Goal: Task Accomplishment & Management: Complete application form

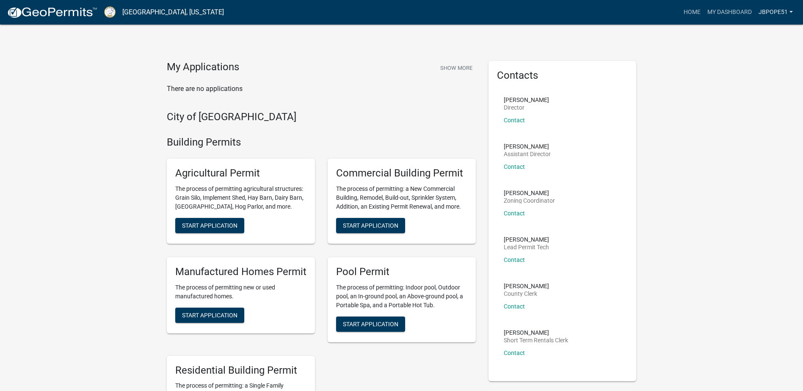
click at [775, 13] on link "jbpope51" at bounding box center [775, 12] width 41 height 16
click at [373, 65] on div "My Applications Show More" at bounding box center [321, 69] width 309 height 16
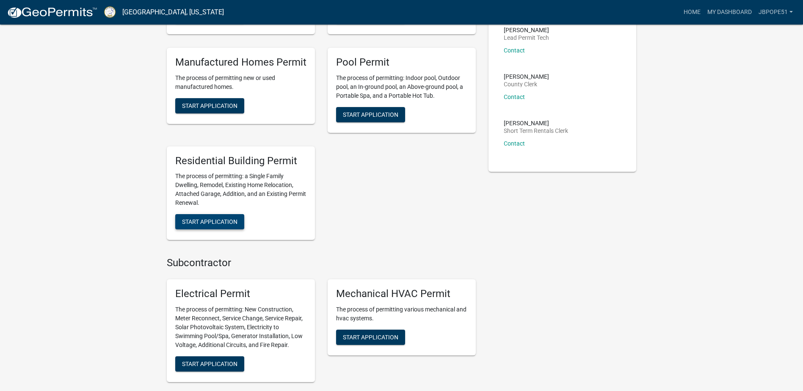
click at [196, 224] on span "Start Application" at bounding box center [209, 221] width 55 height 7
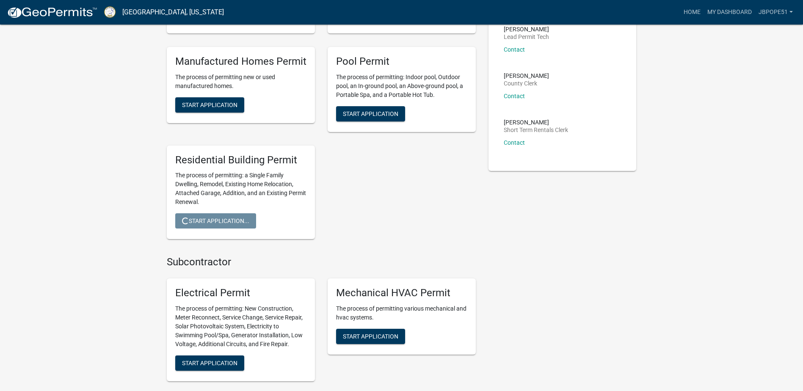
scroll to position [211, 0]
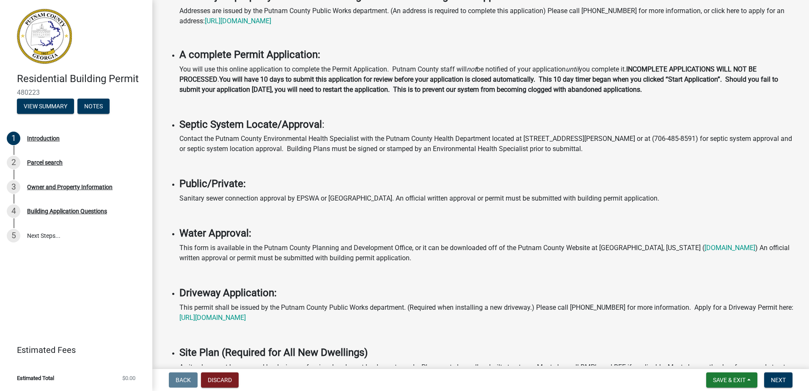
scroll to position [127, 0]
click at [437, 158] on li "Septic System Locate/Approval : Contact the Putnam County Environmental Health …" at bounding box center [489, 144] width 620 height 53
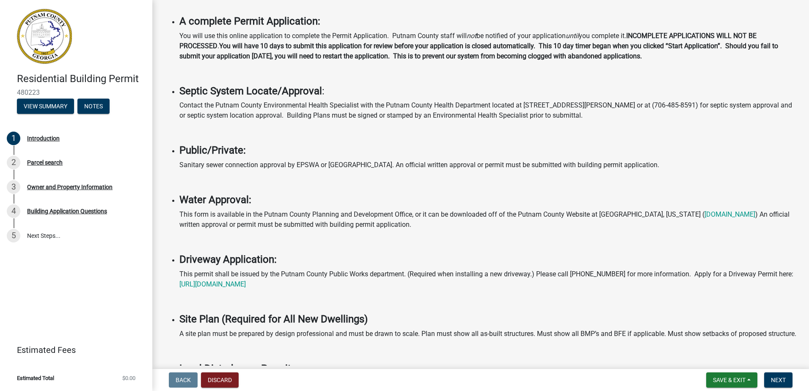
scroll to position [160, 0]
click at [772, 376] on button "Next" at bounding box center [778, 379] width 28 height 15
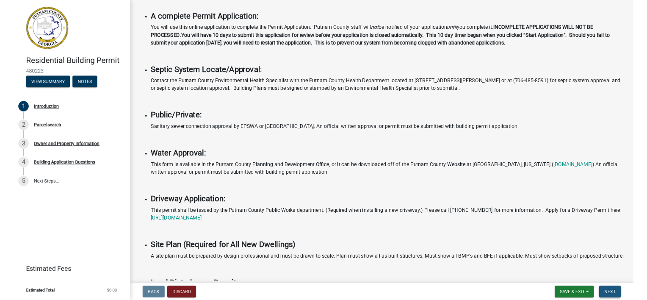
scroll to position [0, 0]
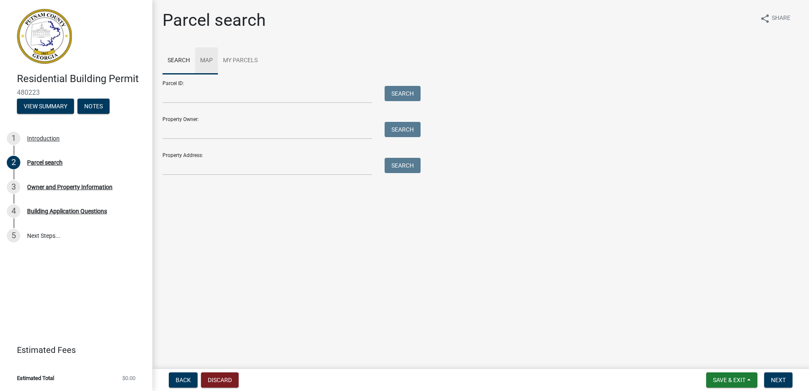
click at [206, 60] on link "Map" at bounding box center [206, 60] width 23 height 27
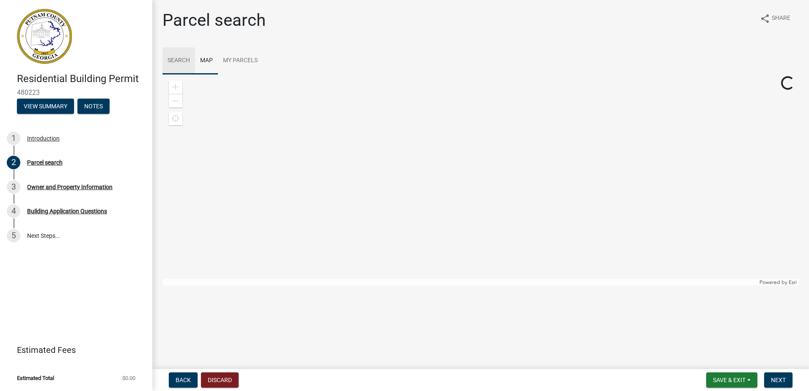
click at [177, 66] on link "Search" at bounding box center [179, 60] width 33 height 27
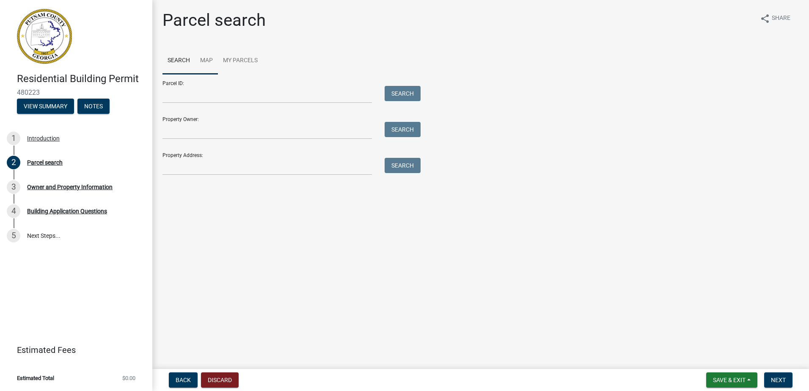
click at [206, 63] on link "Map" at bounding box center [206, 60] width 23 height 27
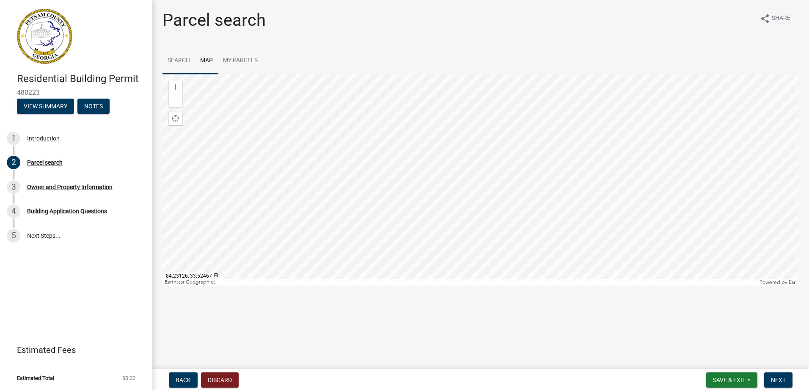
click at [183, 60] on link "Search" at bounding box center [179, 60] width 33 height 27
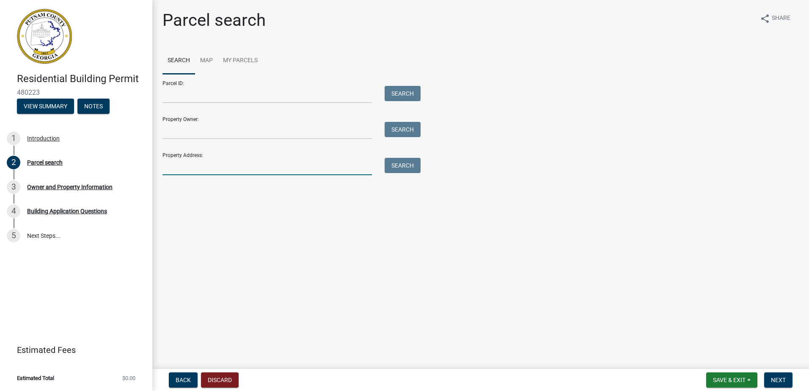
click at [210, 168] on input "Property Address:" at bounding box center [268, 166] width 210 height 17
type input "[STREET_ADDRESS][PERSON_NAME]"
type input "[PERSON_NAME]"
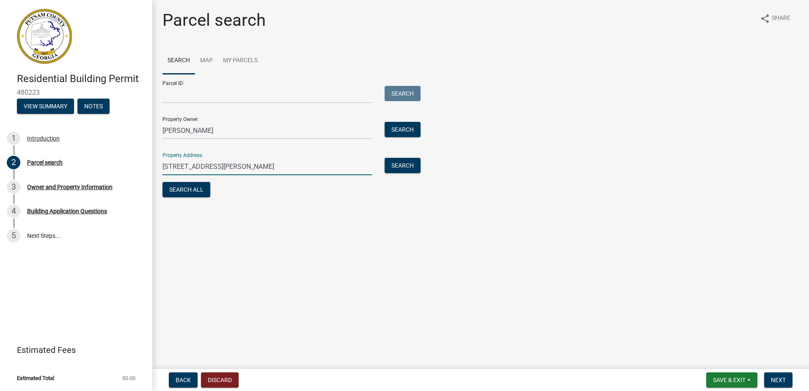
click at [273, 203] on div "Parcel search share Share Search Map My Parcels Parcel ID: Search Property Owne…" at bounding box center [480, 108] width 649 height 197
click at [774, 377] on span "Next" at bounding box center [778, 380] width 15 height 7
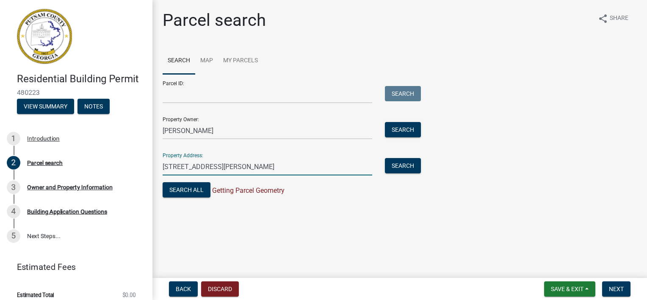
drag, startPoint x: 209, startPoint y: 171, endPoint x: 256, endPoint y: 159, distance: 48.0
click at [211, 170] on input "[STREET_ADDRESS][PERSON_NAME]" at bounding box center [268, 166] width 210 height 17
drag, startPoint x: 259, startPoint y: 163, endPoint x: 221, endPoint y: 161, distance: 38.6
click at [221, 161] on input "[STREET_ADDRESS][PERSON_NAME]" at bounding box center [268, 166] width 210 height 17
type input "386 [GEOGRAPHIC_DATA]"
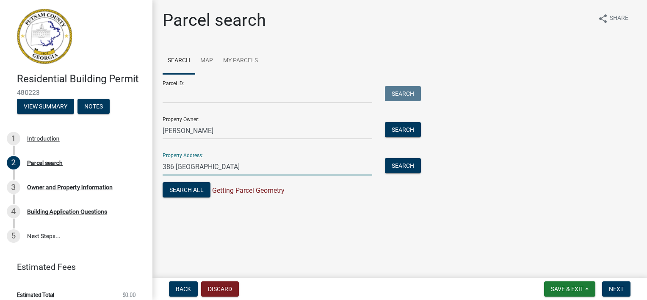
click at [391, 218] on main "Parcel search share Share Search Map My Parcels Parcel ID: Search Property Owne…" at bounding box center [399, 137] width 494 height 274
click at [201, 188] on button "Search All" at bounding box center [187, 189] width 48 height 15
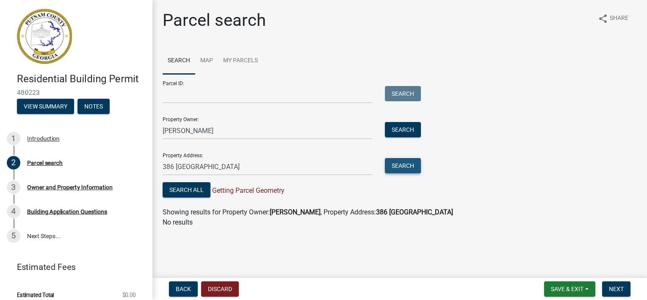
click at [403, 171] on button "Search" at bounding box center [403, 165] width 36 height 15
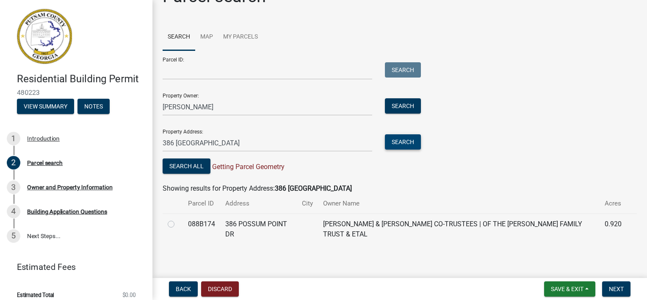
scroll to position [27, 0]
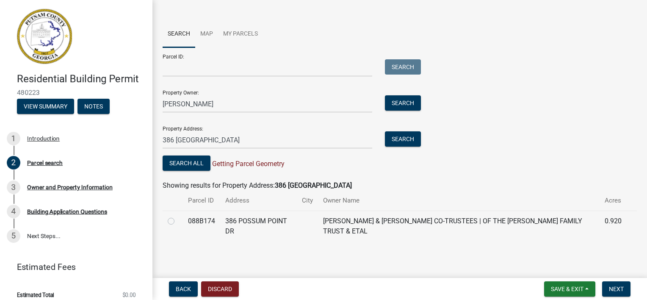
click at [178, 216] on label at bounding box center [178, 216] width 0 height 0
click at [178, 221] on input "radio" at bounding box center [181, 219] width 6 height 6
radio input "true"
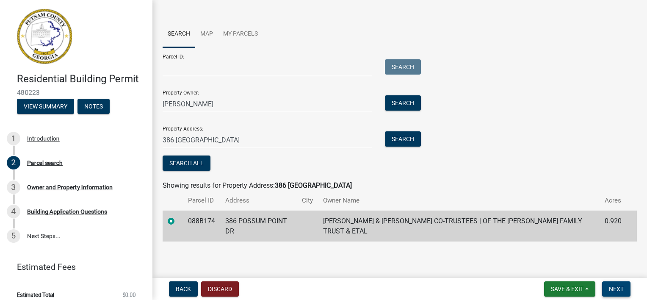
click at [612, 290] on span "Next" at bounding box center [616, 288] width 15 height 7
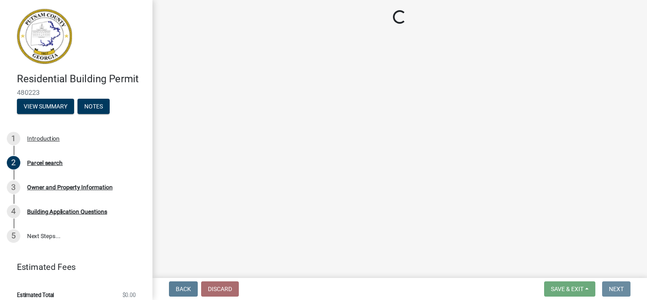
scroll to position [0, 0]
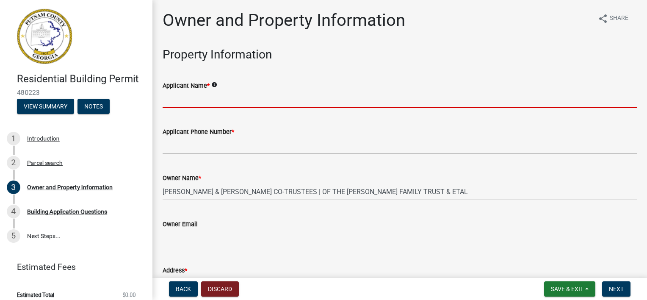
click at [207, 104] on input "Applicant Name *" at bounding box center [400, 99] width 474 height 17
type input "[PERSON_NAME]"
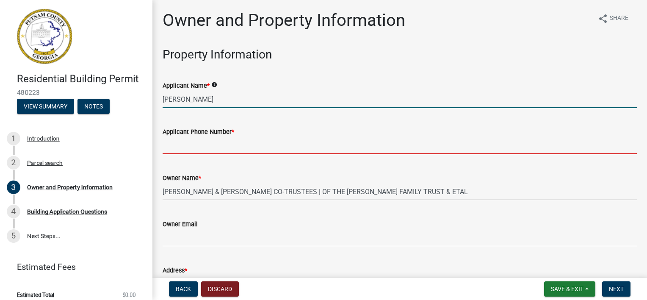
click at [204, 148] on input "Applicant Phone Number *" at bounding box center [400, 145] width 474 height 17
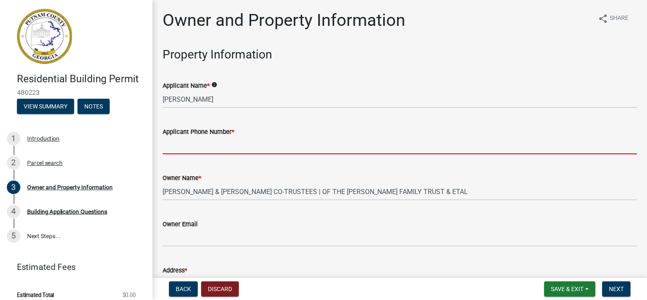
type input "7192331408"
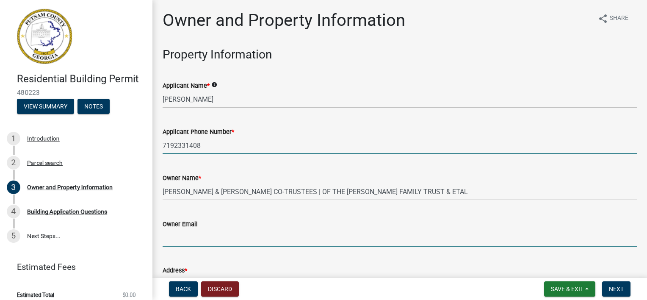
type input "[EMAIL_ADDRESS][DOMAIN_NAME]"
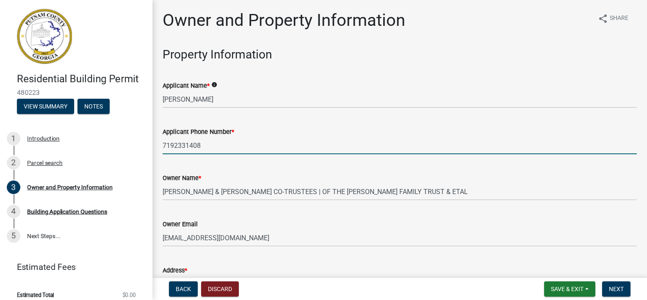
type input "columbus"
type input "[STREET_ADDRESS][PERSON_NAME]"
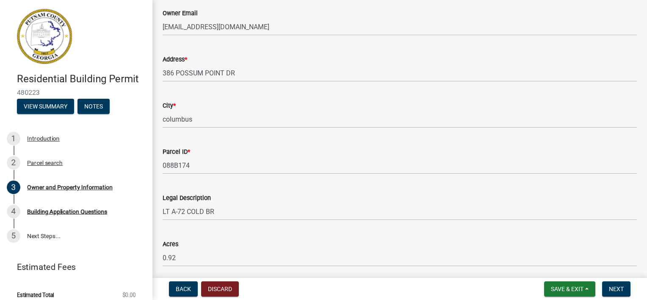
scroll to position [211, 0]
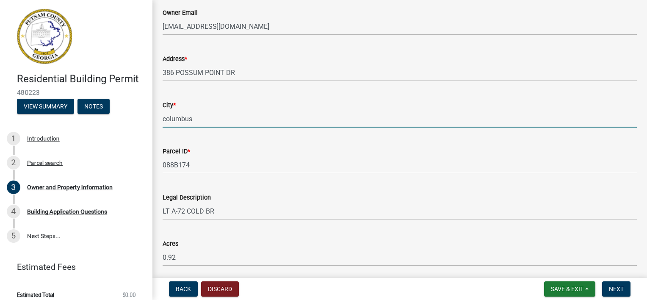
drag, startPoint x: 201, startPoint y: 117, endPoint x: 134, endPoint y: 111, distance: 67.1
click at [134, 111] on div "Residential Building Permit 480223 View Summary Notes 1 Introduction 2 Parcel s…" at bounding box center [323, 150] width 647 height 300
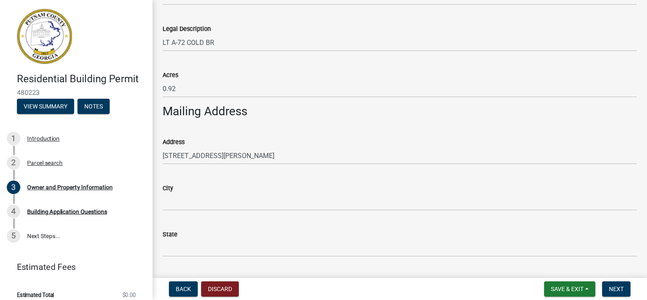
scroll to position [381, 0]
type input "Eatonton"
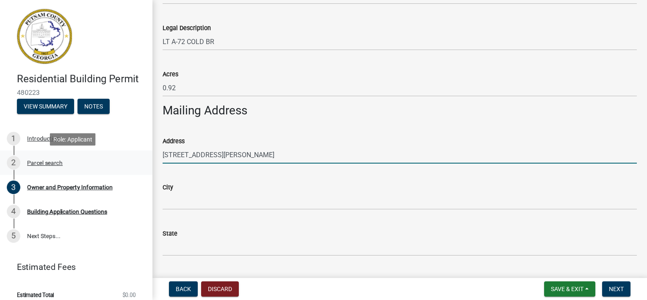
drag, startPoint x: 258, startPoint y: 154, endPoint x: 135, endPoint y: 152, distance: 122.8
click at [135, 152] on div "Residential Building Permit 480223 View Summary Notes 1 Introduction 2 Parcel s…" at bounding box center [323, 150] width 647 height 300
type input "[STREET_ADDRESS]"
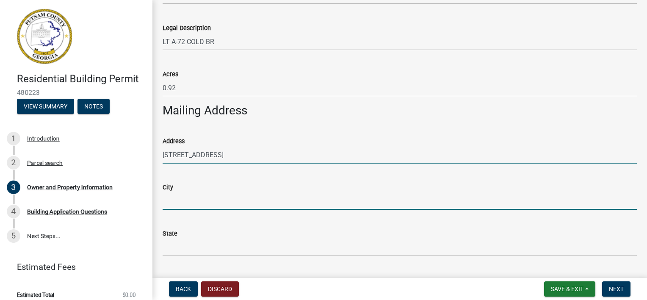
type input "Bonaire"
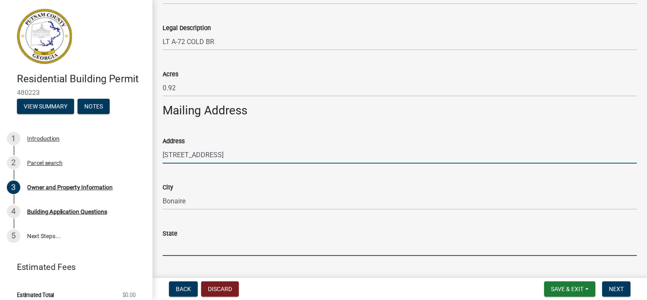
type input "[US_STATE]"
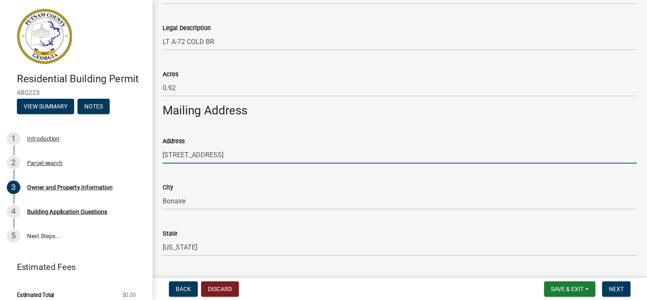
type input "31005"
type input "[PERSON_NAME]"
type input "7192331408"
type input "[STREET_ADDRESS]"
type input "Bonaire"
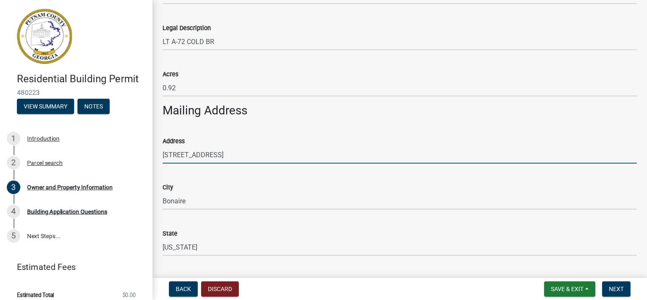
type input "[US_STATE]"
type input "31005"
type input "[EMAIL_ADDRESS][DOMAIN_NAME]"
type input "[PERSON_NAME]"
type input "7192331408"
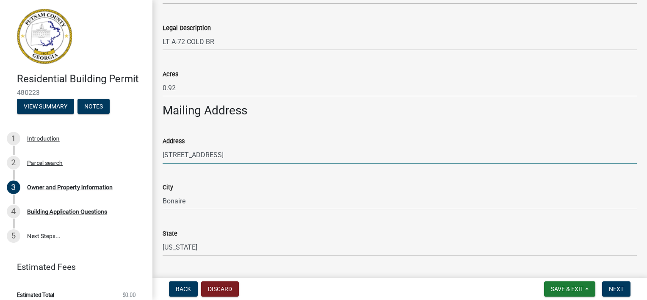
type input "120000"
select select "34fe85c2-5f76-4343-b6bb-8ca387e0bed7"
select select "333e9b37-8f9e-4c36-bc21-2ca50ed92d5c"
select select "34fe85c2-5f76-4343-b6bb-8ca387e0bed7"
select select "333e9b37-8f9e-4c36-bc21-2ca50ed92d5c"
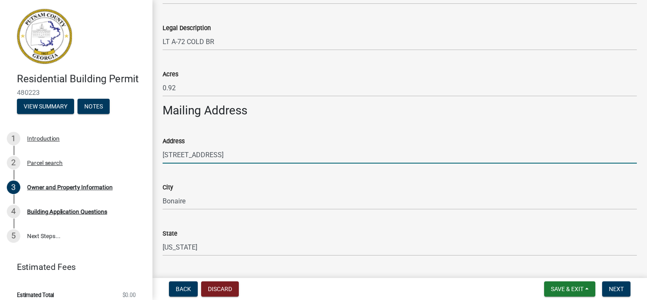
select select "9"
select select "2025"
select select "9"
select select "2025"
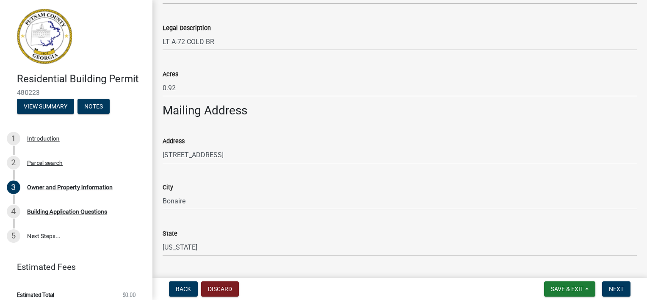
scroll to position [1012, 0]
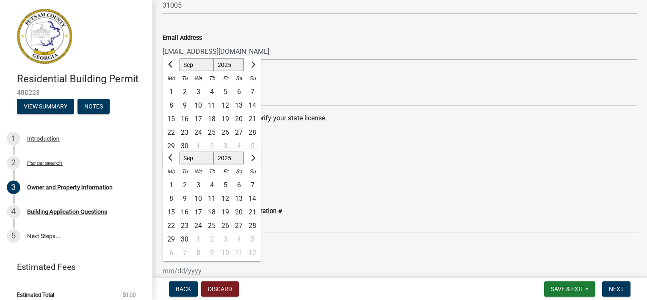
click at [300, 190] on wm-data-entity-input "State License Expiration Date Jan Feb Mar Apr [PERSON_NAME][DATE] Sep Oct Nov […" at bounding box center [400, 170] width 474 height 47
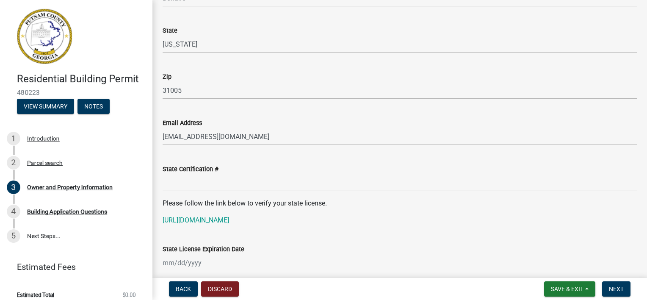
scroll to position [928, 0]
click at [229, 220] on link "[URL][DOMAIN_NAME]" at bounding box center [196, 219] width 66 height 8
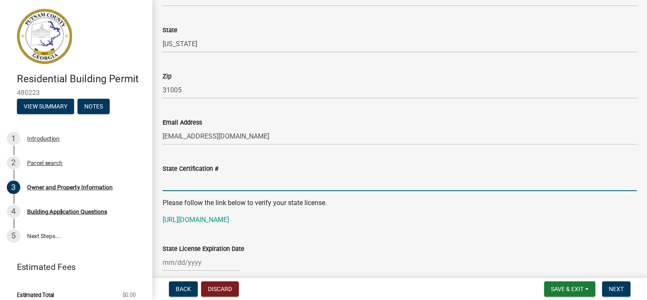
click at [334, 177] on input "State Certification #" at bounding box center [400, 182] width 474 height 17
click at [392, 255] on div at bounding box center [400, 262] width 474 height 17
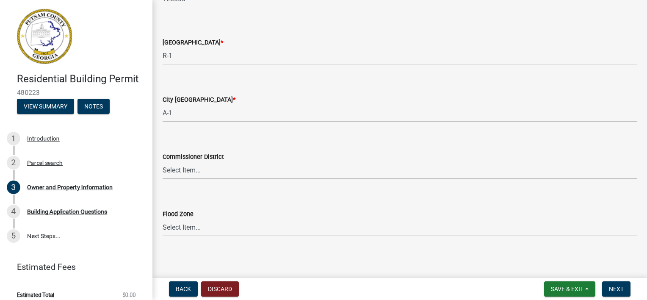
scroll to position [1472, 0]
click at [232, 161] on select "Select Item... District 1 District 2 District 3 District 4" at bounding box center [400, 168] width 474 height 17
click at [220, 170] on select "Select Item... District 1 District 2 District 3 District 4" at bounding box center [400, 168] width 474 height 17
click at [220, 168] on select "Select Item... District 1 District 2 District 3 District 4" at bounding box center [400, 168] width 474 height 17
click at [182, 165] on select "Select Item... District 1 District 2 District 3 District 4" at bounding box center [400, 168] width 474 height 17
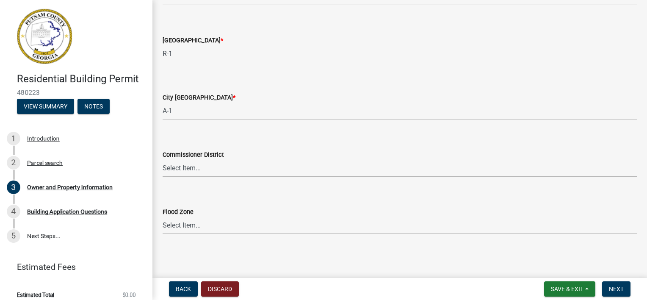
click at [252, 196] on div "Flood Zone Select Item... Zone A Zone V Zone A99 Zone AE Zone AO Zone AH Zone V…" at bounding box center [400, 210] width 474 height 50
click at [607, 287] on button "Next" at bounding box center [616, 288] width 28 height 15
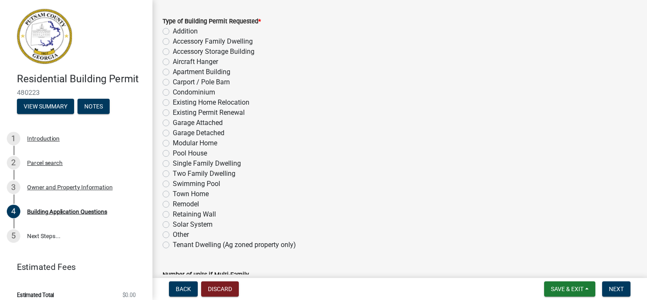
scroll to position [42, 0]
click at [195, 161] on label "Single Family Dwelling" at bounding box center [207, 163] width 68 height 10
click at [178, 161] on input "Single Family Dwelling" at bounding box center [176, 161] width 6 height 6
radio input "true"
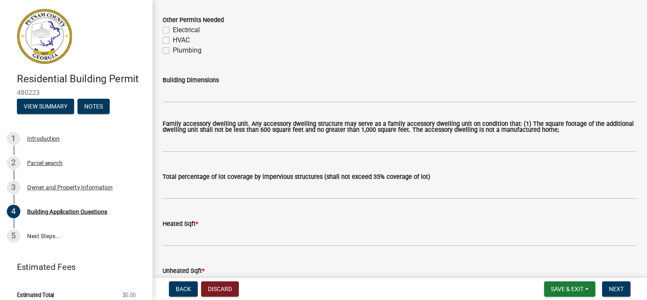
scroll to position [380, 0]
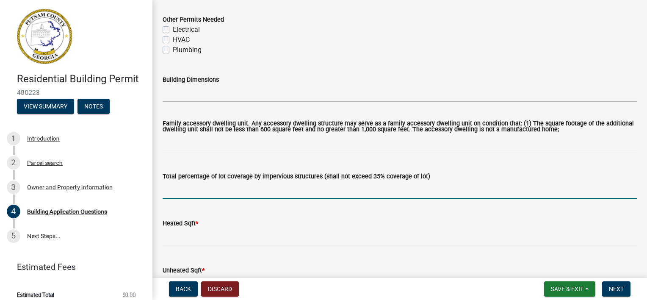
click at [230, 188] on input "text" at bounding box center [400, 189] width 474 height 17
type input "5"
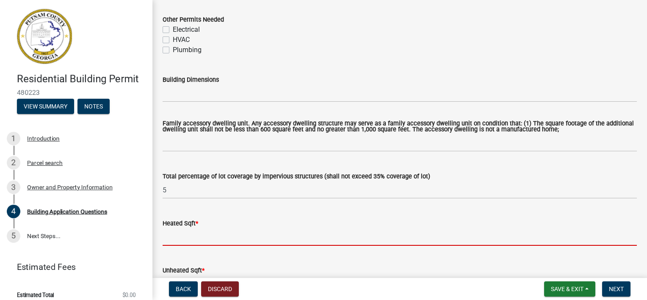
click at [274, 237] on input "text" at bounding box center [400, 236] width 474 height 17
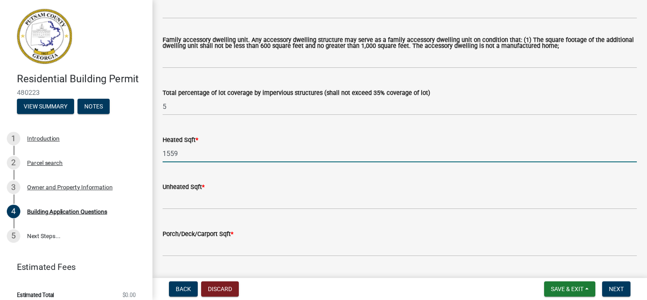
type input "1559"
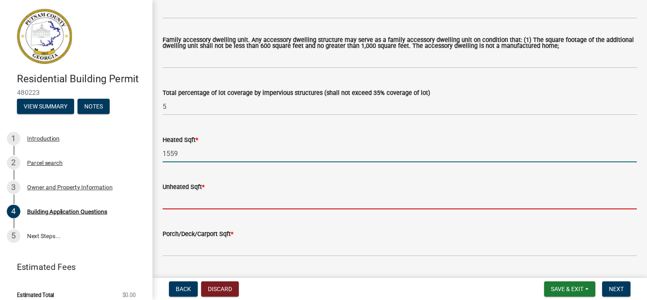
scroll to position [464, 0]
click at [203, 200] on input "text" at bounding box center [400, 199] width 474 height 17
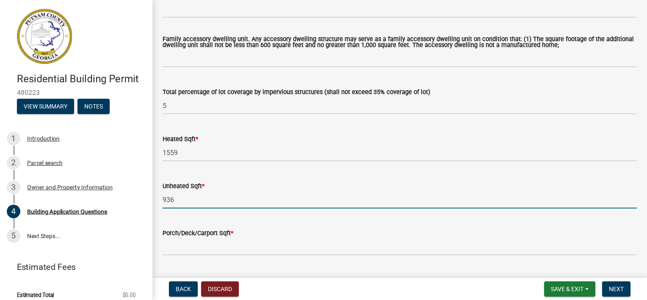
type input "936"
click at [226, 222] on div "Porch/Deck/Carport Sqft *" at bounding box center [400, 235] width 474 height 39
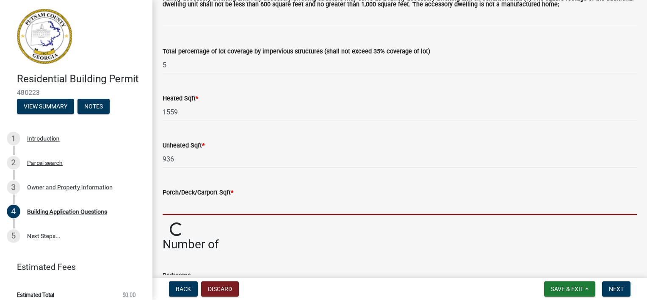
click at [196, 208] on input "text" at bounding box center [400, 205] width 474 height 17
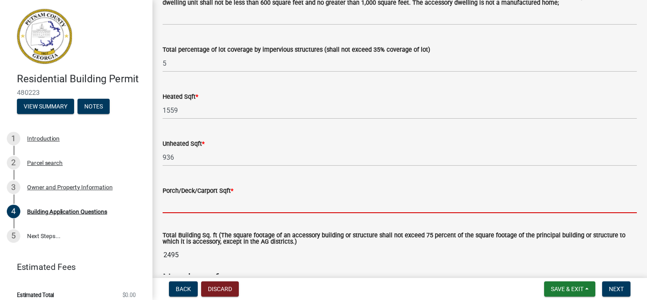
scroll to position [506, 0]
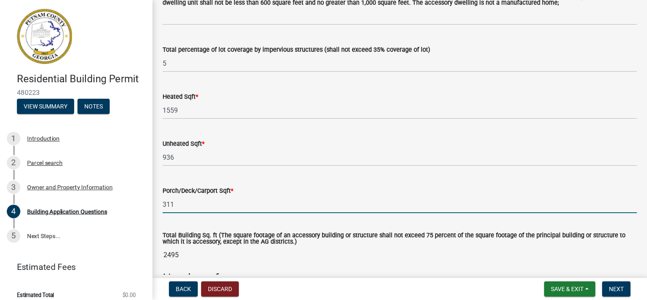
type input "311"
click at [211, 226] on wm-data-entity-input "Total Building Sq. ft (The square footage of an accessory building or structure…" at bounding box center [400, 246] width 474 height 50
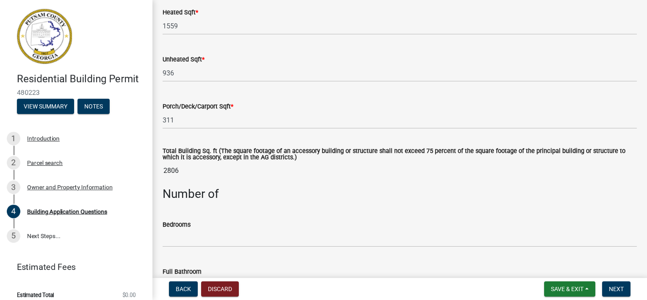
scroll to position [591, 0]
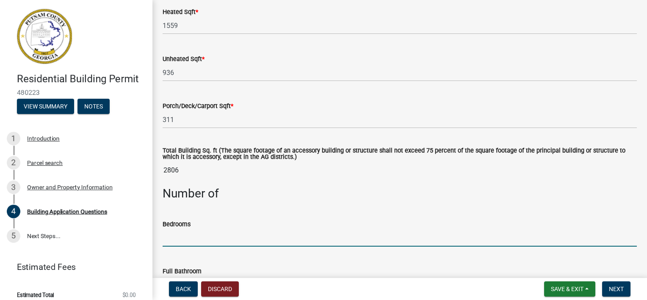
click at [196, 237] on input "text" at bounding box center [400, 237] width 474 height 17
type input "3"
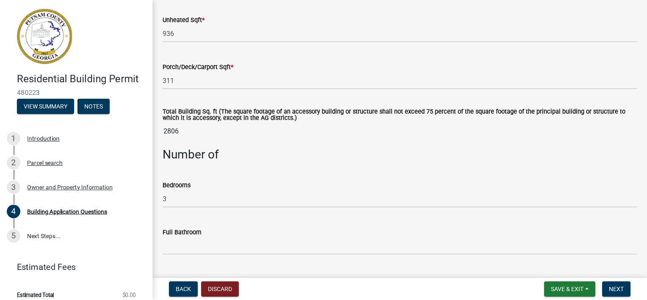
scroll to position [676, 0]
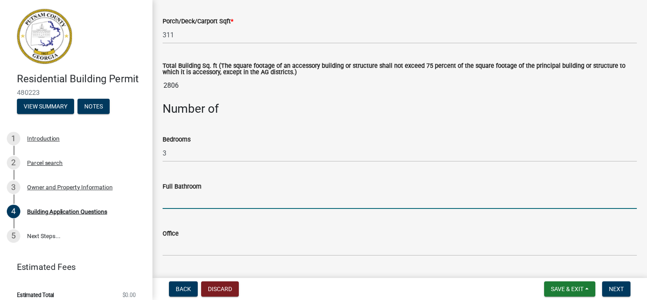
click at [193, 199] on input "text" at bounding box center [400, 199] width 474 height 17
type input "2"
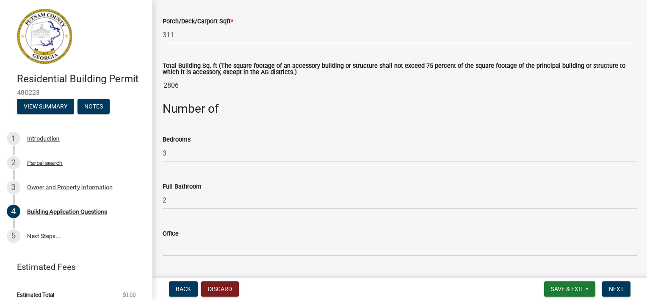
click at [248, 231] on div "Office" at bounding box center [400, 233] width 474 height 10
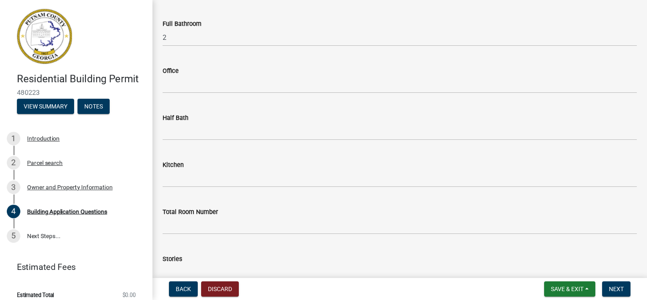
click at [182, 189] on wm-data-entity-input "Kitchen" at bounding box center [400, 171] width 474 height 47
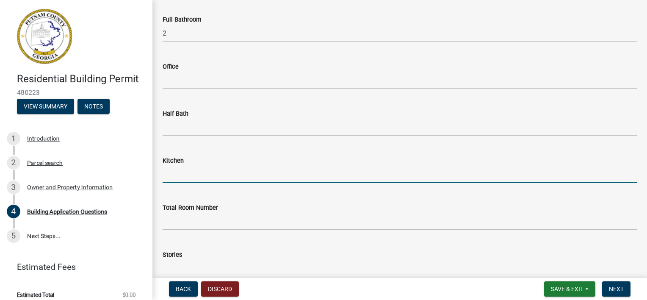
click at [185, 178] on input "text" at bounding box center [400, 173] width 474 height 17
type input "1"
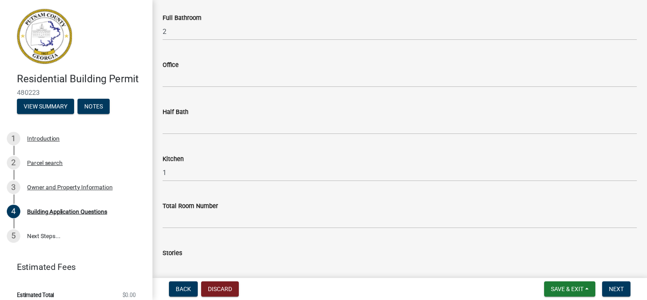
click at [176, 210] on div "Total Room Number" at bounding box center [400, 206] width 474 height 10
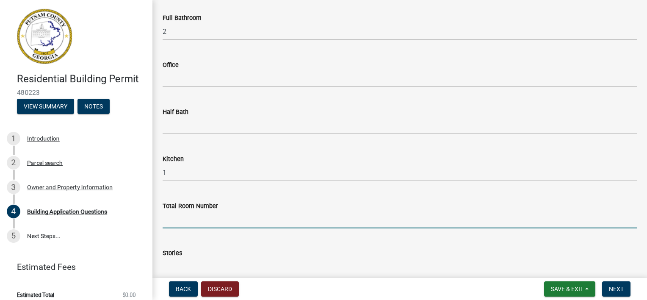
click at [188, 217] on input "text" at bounding box center [400, 219] width 474 height 17
type input "6"
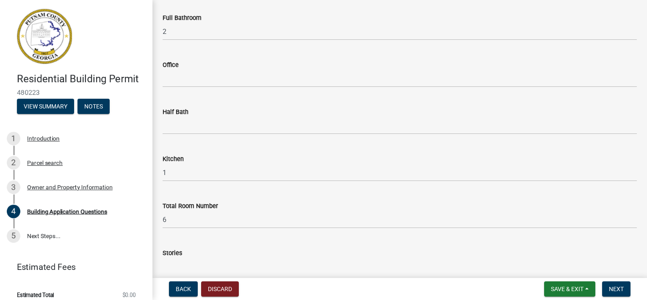
click at [235, 247] on div "Stories" at bounding box center [400, 255] width 474 height 39
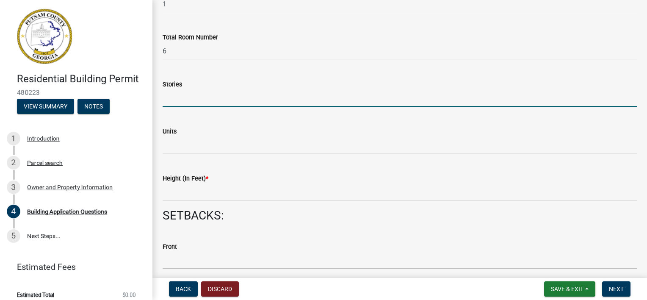
scroll to position [1013, 0]
click at [173, 102] on input "text" at bounding box center [400, 97] width 474 height 17
type input "2"
click at [257, 115] on div "Units" at bounding box center [400, 133] width 474 height 39
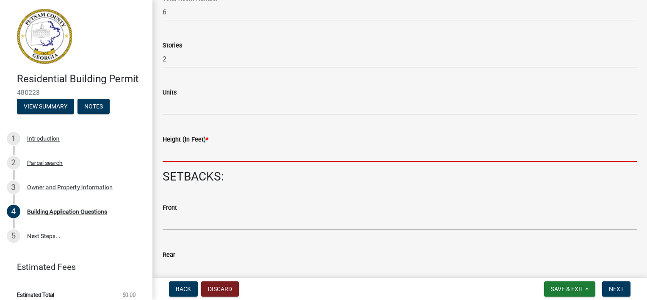
click at [200, 157] on input "text" at bounding box center [400, 152] width 474 height 17
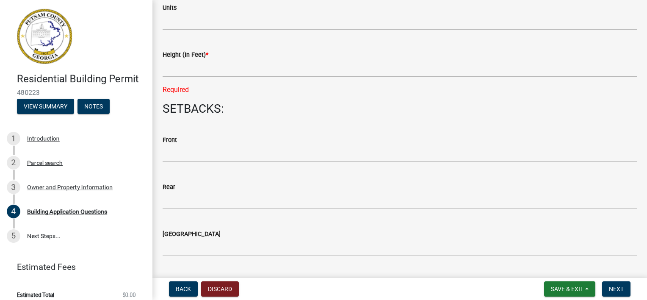
scroll to position [1139, 0]
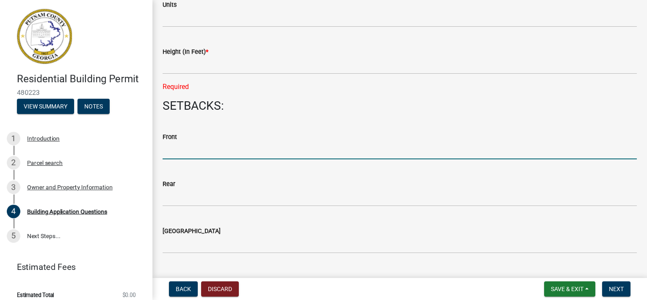
click at [195, 151] on input "text" at bounding box center [400, 150] width 474 height 17
type input "180"
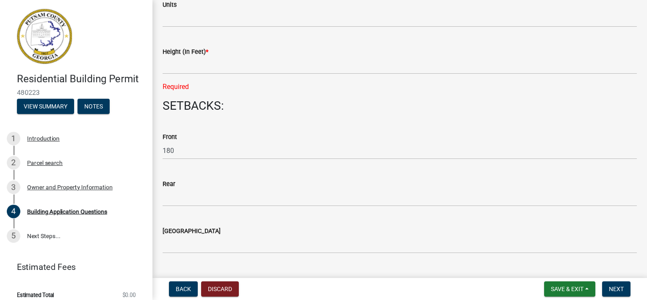
click at [235, 223] on div "[GEOGRAPHIC_DATA]" at bounding box center [400, 233] width 474 height 39
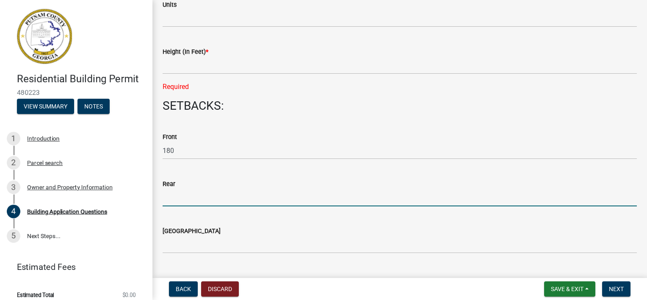
click at [223, 195] on input "text" at bounding box center [400, 197] width 474 height 17
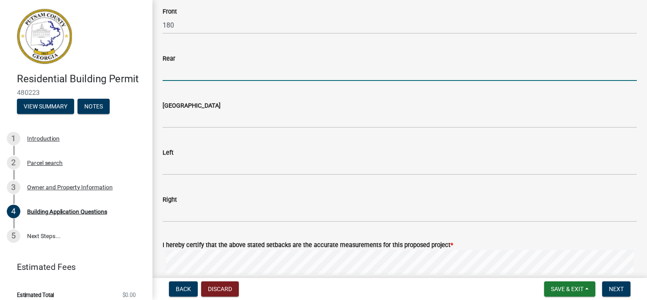
scroll to position [1265, 0]
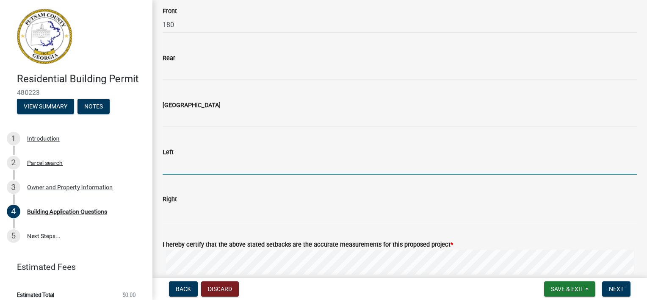
click at [196, 169] on input "text" at bounding box center [400, 165] width 474 height 17
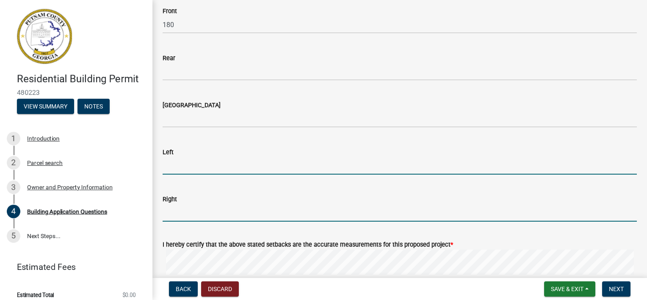
click at [189, 215] on input "text" at bounding box center [400, 212] width 474 height 17
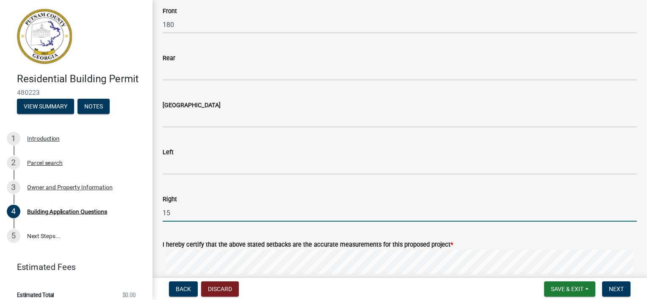
type input "15"
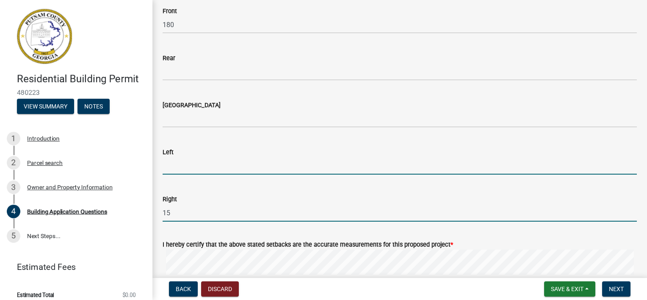
click at [184, 168] on input "text" at bounding box center [400, 165] width 474 height 17
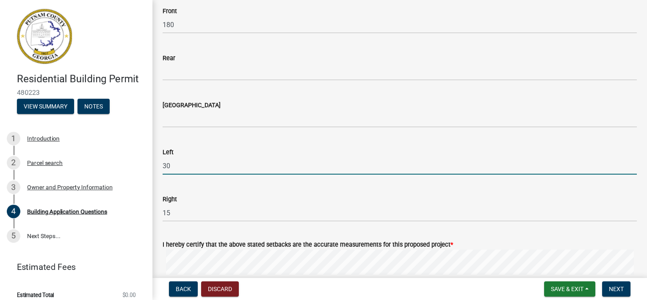
type input "30"
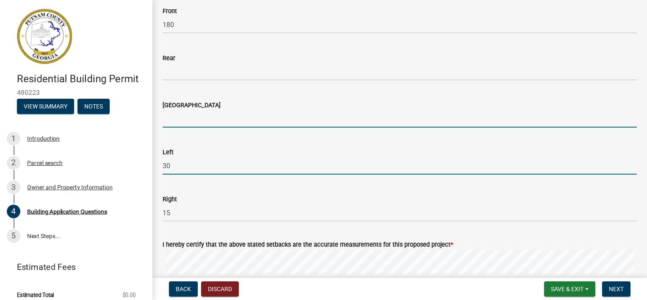
click at [184, 111] on input "text" at bounding box center [400, 118] width 474 height 17
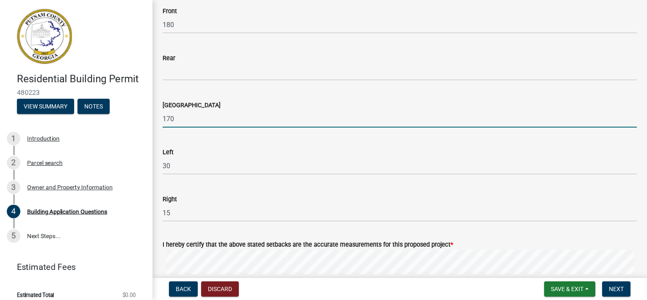
type input "170"
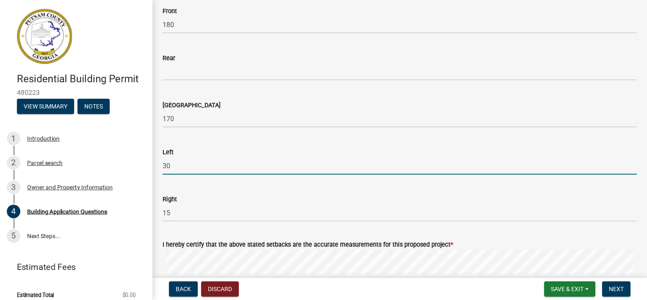
click at [239, 161] on input "30" at bounding box center [400, 165] width 474 height 17
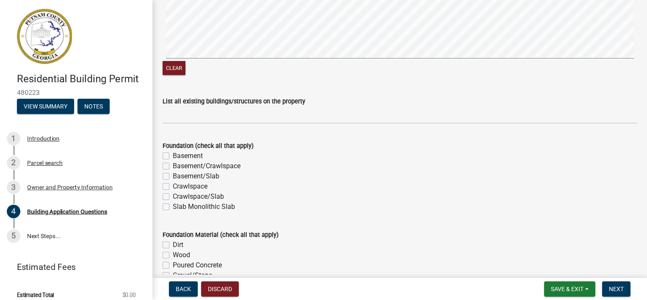
scroll to position [1518, 0]
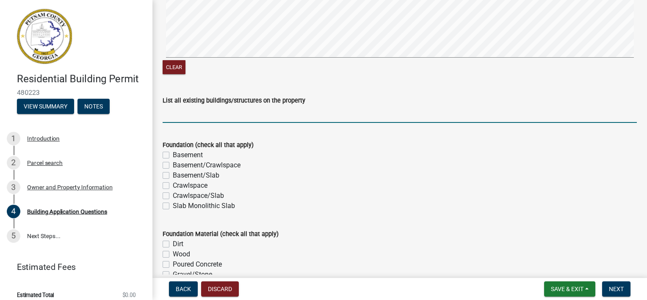
click at [205, 119] on input "List all existing buildings/structures on the property" at bounding box center [400, 113] width 474 height 17
click at [204, 117] on input "Double Wide, Shed and carport" at bounding box center [400, 113] width 474 height 17
click at [263, 113] on input "Double Wide, existing wood Shed and carport" at bounding box center [400, 113] width 474 height 17
drag, startPoint x: 264, startPoint y: 113, endPoint x: 229, endPoint y: 112, distance: 35.6
click at [229, 112] on input "Double Wide, existing wood Shed and carport" at bounding box center [400, 113] width 474 height 17
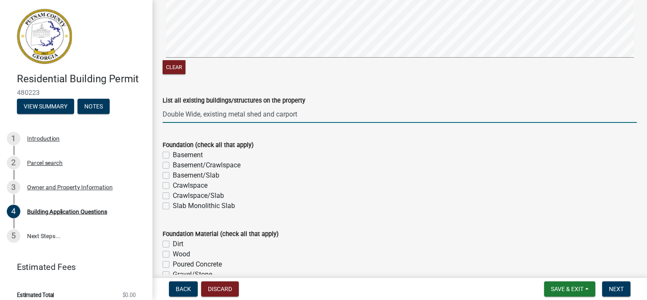
click at [332, 116] on input "Double Wide, existing metal shed and carport" at bounding box center [400, 113] width 474 height 17
type input "Double Wide, existing metal shed, wood shed & carport to be demolished as part …"
click at [173, 204] on label "Slab Monolithic Slab" at bounding box center [204, 206] width 62 height 10
click at [173, 204] on input "Slab Monolithic Slab" at bounding box center [176, 204] width 6 height 6
checkbox input "true"
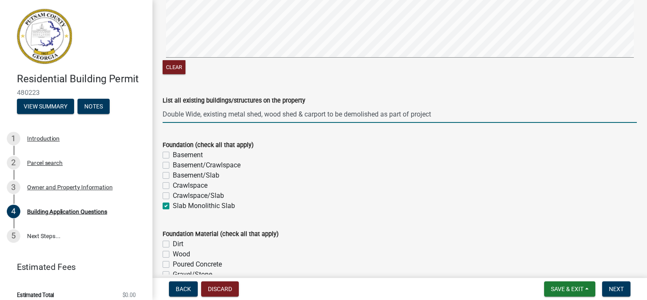
checkbox input "false"
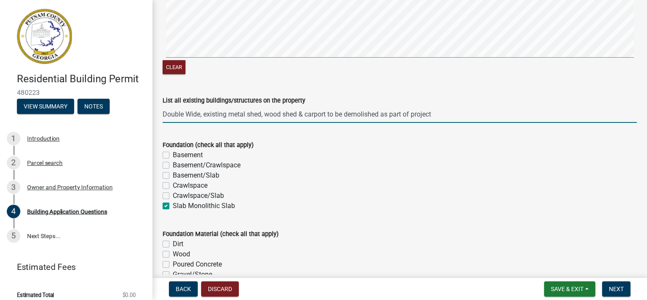
checkbox input "true"
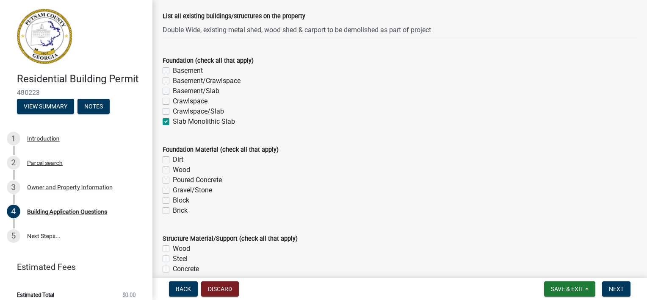
scroll to position [1603, 0]
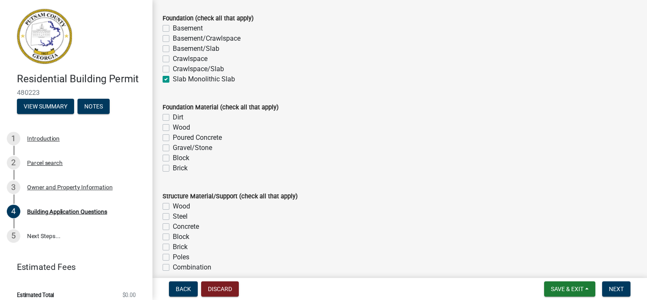
click at [173, 139] on label "Poured Concrete" at bounding box center [197, 137] width 49 height 10
click at [173, 138] on input "Poured Concrete" at bounding box center [176, 135] width 6 height 6
checkbox input "true"
checkbox input "false"
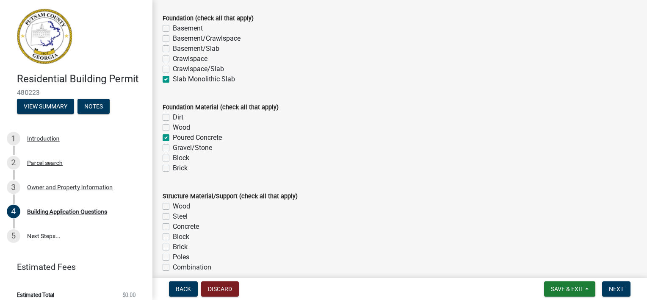
checkbox input "true"
checkbox input "false"
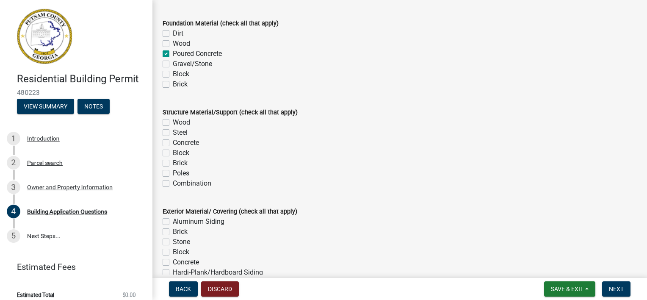
scroll to position [1729, 0]
click at [173, 123] on label "Wood" at bounding box center [181, 122] width 17 height 10
click at [173, 122] on input "Wood" at bounding box center [176, 120] width 6 height 6
checkbox input "true"
checkbox input "false"
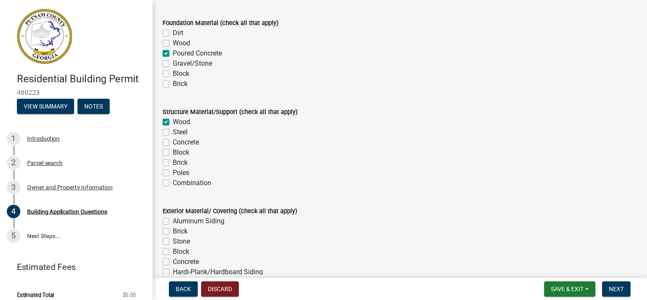
checkbox input "false"
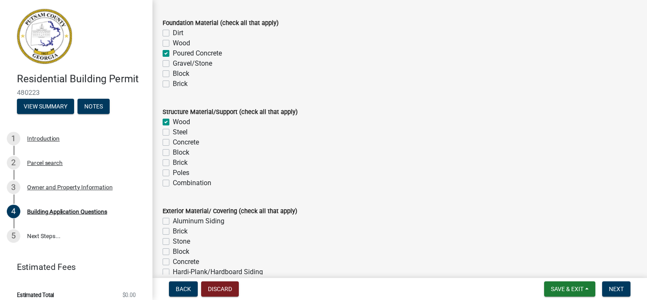
click at [173, 144] on label "Concrete" at bounding box center [186, 142] width 26 height 10
click at [173, 143] on input "Concrete" at bounding box center [176, 140] width 6 height 6
checkbox input "true"
checkbox input "false"
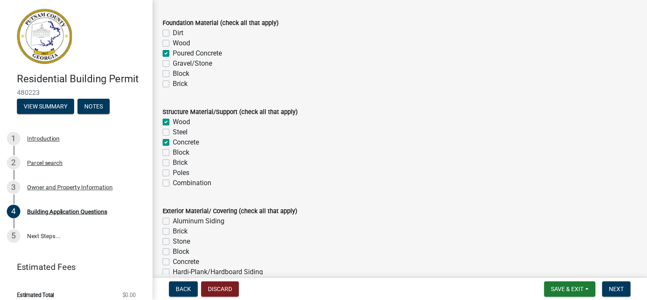
checkbox input "true"
checkbox input "false"
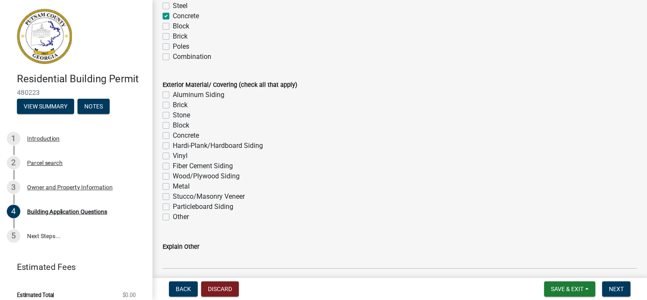
scroll to position [1856, 0]
click at [173, 145] on label "Hardi-Plank/Hardboard Siding" at bounding box center [218, 145] width 90 height 10
click at [173, 145] on input "Hardi-Plank/Hardboard Siding" at bounding box center [176, 143] width 6 height 6
checkbox input "true"
checkbox input "false"
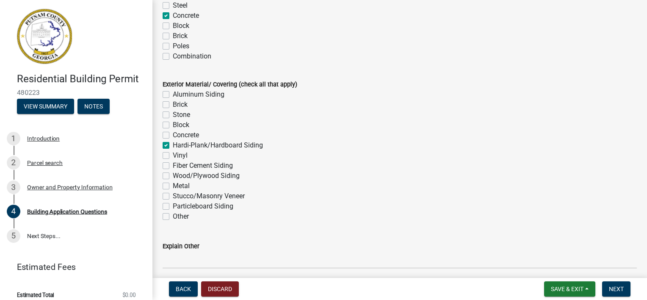
checkbox input "false"
checkbox input "true"
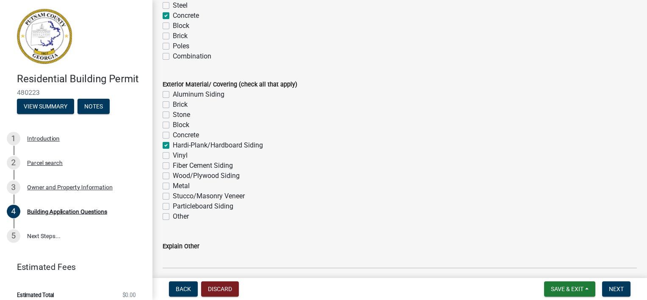
checkbox input "false"
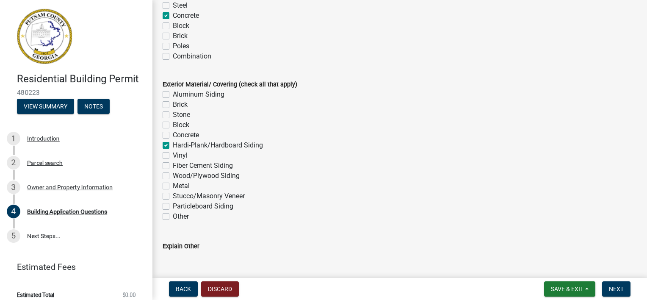
checkbox input "false"
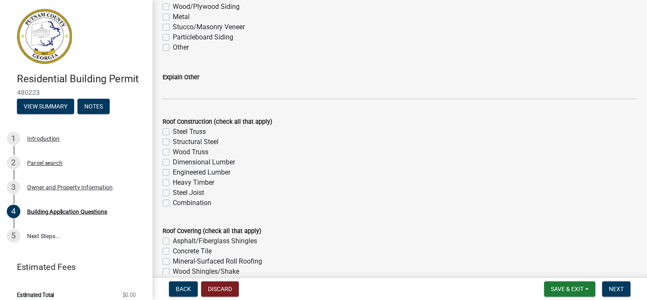
scroll to position [2025, 0]
click at [173, 151] on label "Wood Truss" at bounding box center [191, 151] width 36 height 10
click at [173, 151] on input "Wood Truss" at bounding box center [176, 149] width 6 height 6
checkbox input "true"
checkbox input "false"
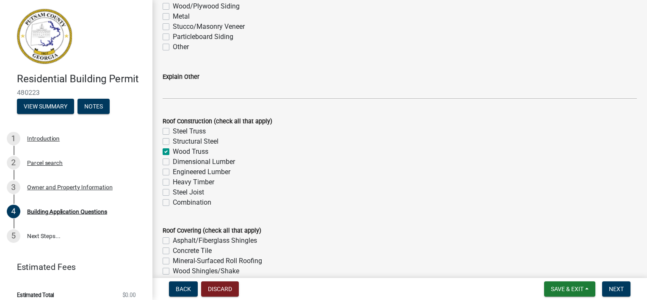
checkbox input "false"
checkbox input "true"
checkbox input "false"
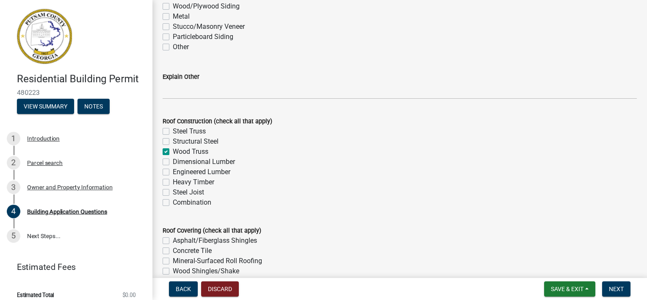
checkbox input "false"
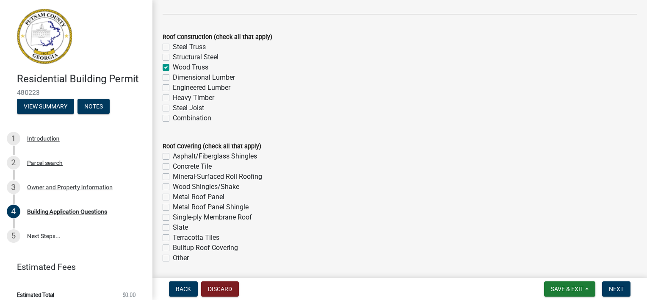
scroll to position [2110, 0]
click at [173, 88] on label "Engineered Lumber" at bounding box center [202, 87] width 58 height 10
click at [173, 88] on input "Engineered Lumber" at bounding box center [176, 85] width 6 height 6
checkbox input "true"
checkbox input "false"
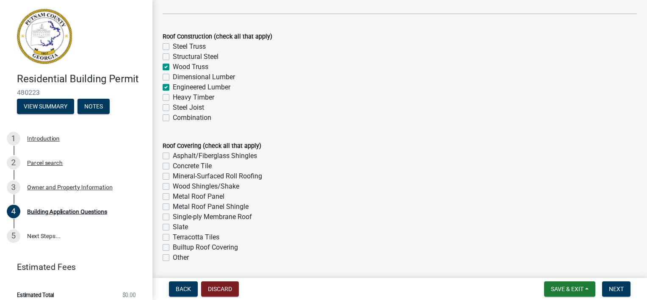
checkbox input "false"
checkbox input "true"
checkbox input "false"
checkbox input "true"
checkbox input "false"
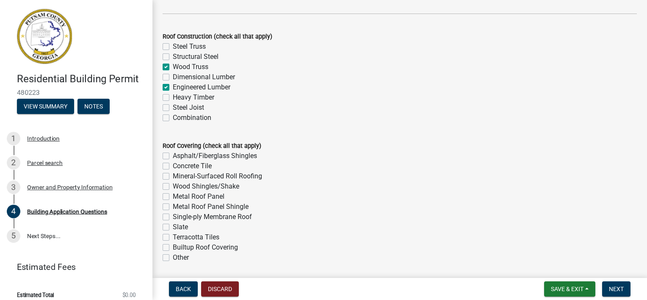
checkbox input "false"
click at [173, 69] on label "Wood Truss" at bounding box center [191, 67] width 36 height 10
click at [173, 67] on input "Wood Truss" at bounding box center [176, 65] width 6 height 6
checkbox input "false"
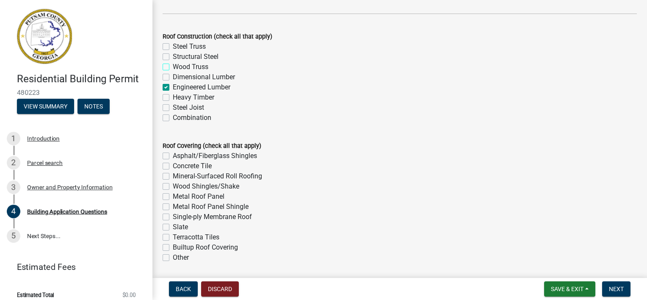
checkbox input "false"
checkbox input "true"
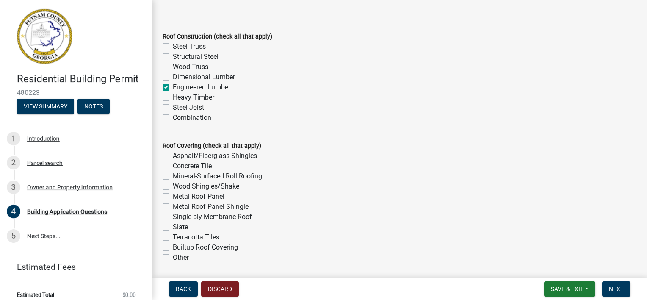
checkbox input "false"
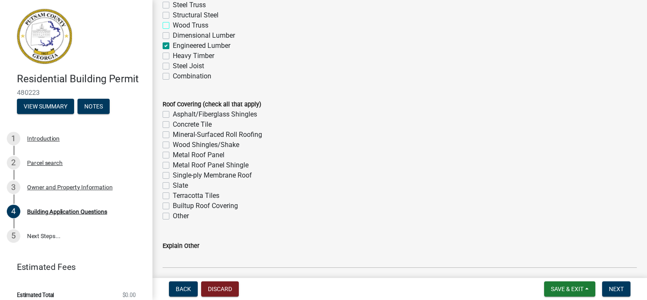
scroll to position [2151, 0]
click at [173, 113] on label "Asphalt/Fiberglass Shingles" at bounding box center [215, 114] width 84 height 10
click at [173, 113] on input "Asphalt/Fiberglass Shingles" at bounding box center [176, 112] width 6 height 6
checkbox input "true"
checkbox input "false"
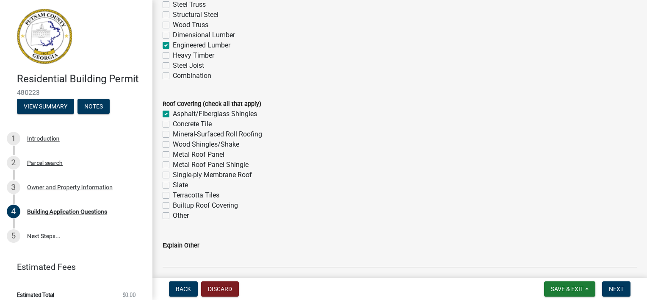
checkbox input "false"
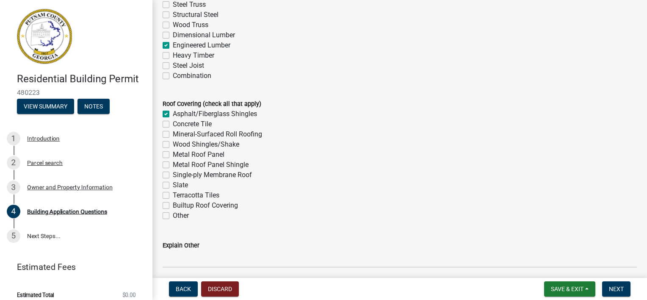
checkbox input "false"
click at [173, 113] on label "Asphalt/Fiberglass Shingles" at bounding box center [215, 114] width 84 height 10
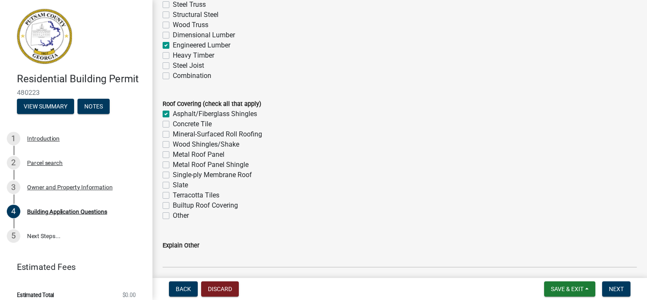
click at [173, 113] on input "Asphalt/Fiberglass Shingles" at bounding box center [176, 112] width 6 height 6
checkbox input "false"
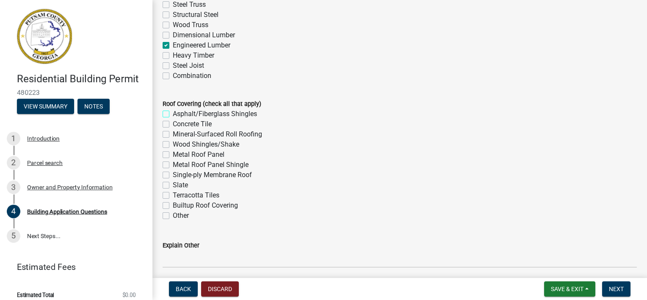
checkbox input "false"
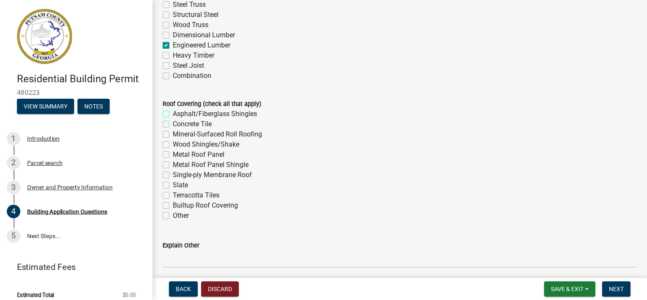
checkbox input "false"
click at [173, 156] on label "Metal Roof Panel" at bounding box center [199, 154] width 52 height 10
click at [173, 155] on input "Metal Roof Panel" at bounding box center [176, 152] width 6 height 6
checkbox input "true"
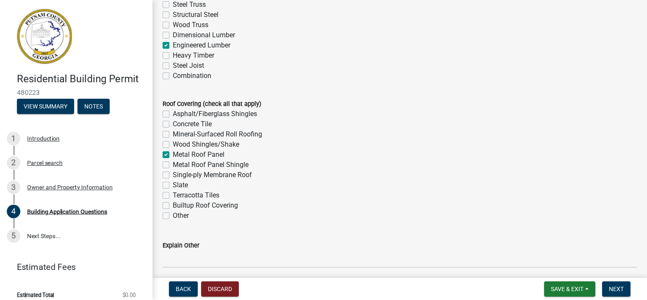
checkbox input "false"
checkbox input "true"
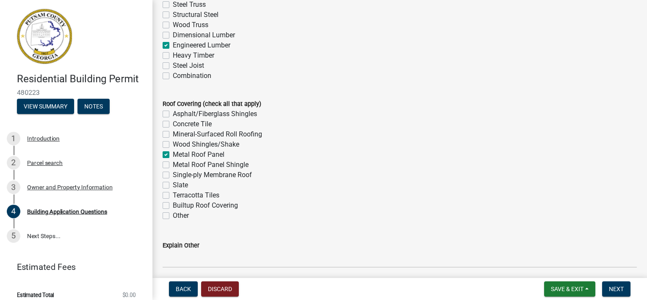
checkbox input "false"
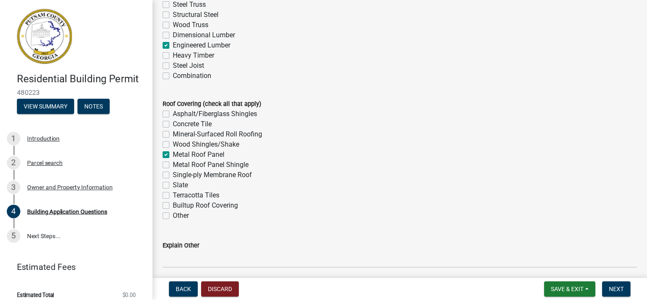
checkbox input "false"
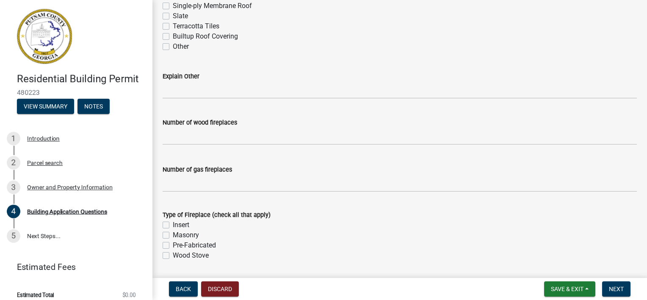
scroll to position [2321, 0]
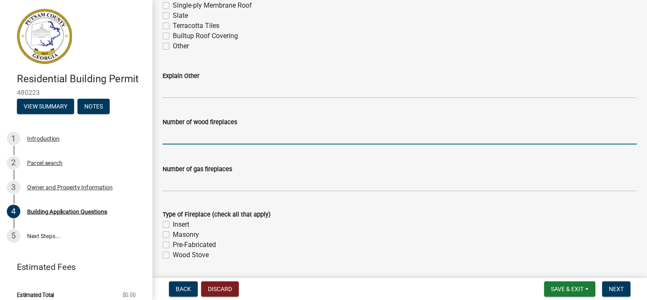
click at [199, 138] on input "text" at bounding box center [400, 135] width 474 height 17
type input "0"
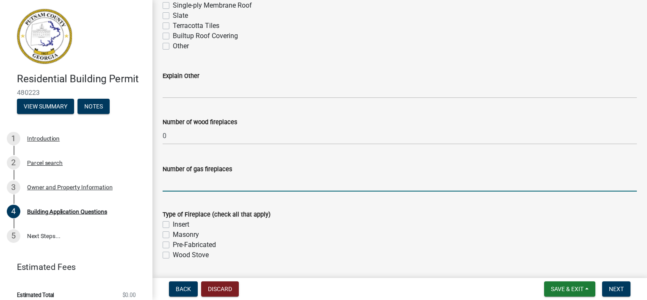
click at [199, 188] on input "text" at bounding box center [400, 182] width 474 height 17
type input "0"
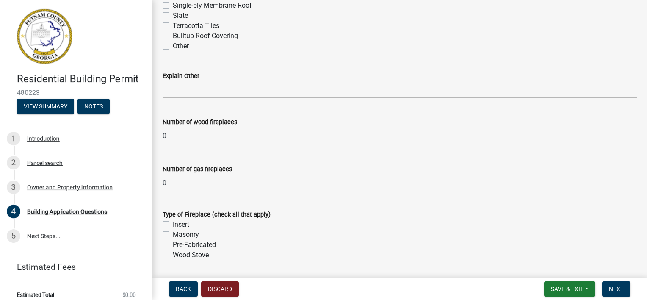
click at [288, 213] on div "Type of Fireplace (check all that apply)" at bounding box center [400, 214] width 474 height 10
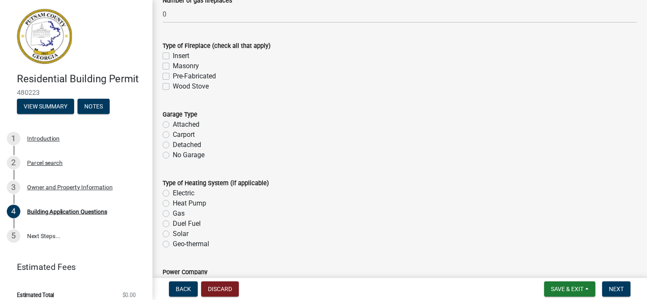
scroll to position [2490, 0]
click at [173, 124] on label "Attached" at bounding box center [186, 124] width 27 height 10
click at [173, 124] on input "Attached" at bounding box center [176, 122] width 6 height 6
radio input "true"
click at [173, 191] on label "Electric" at bounding box center [184, 193] width 22 height 10
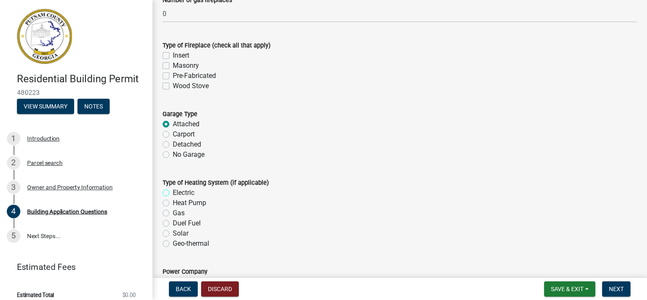
click at [173, 191] on input "Electric" at bounding box center [176, 191] width 6 height 6
radio input "true"
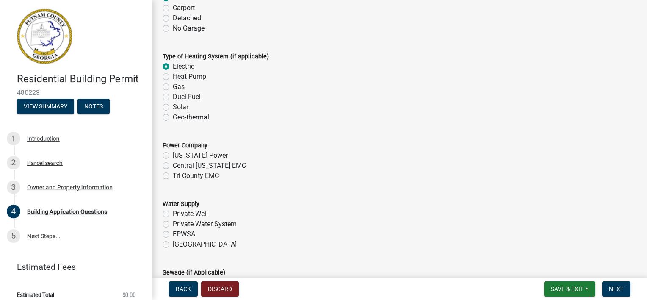
click at [173, 157] on label "[US_STATE] Power" at bounding box center [200, 155] width 55 height 10
click at [173, 156] on input "[US_STATE] Power" at bounding box center [176, 153] width 6 height 6
radio input "true"
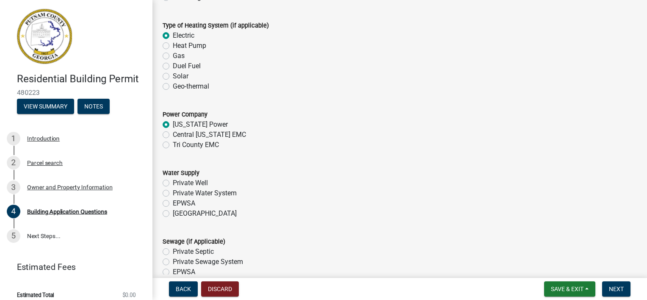
click at [161, 186] on div "Water Supply Private Well Private Water System EPWSA [GEOGRAPHIC_DATA]" at bounding box center [399, 187] width 487 height 61
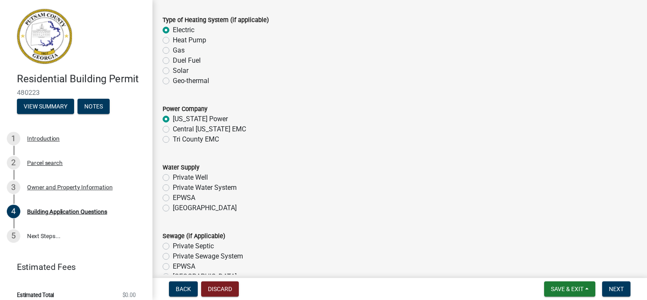
click at [163, 182] on div "Private Well" at bounding box center [400, 177] width 474 height 10
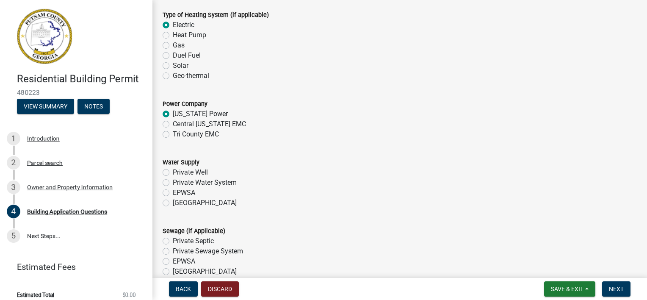
click at [173, 172] on label "Private Well" at bounding box center [190, 172] width 35 height 10
click at [173, 172] on input "Private Well" at bounding box center [176, 170] width 6 height 6
radio input "true"
drag, startPoint x: 166, startPoint y: 238, endPoint x: 171, endPoint y: 235, distance: 5.3
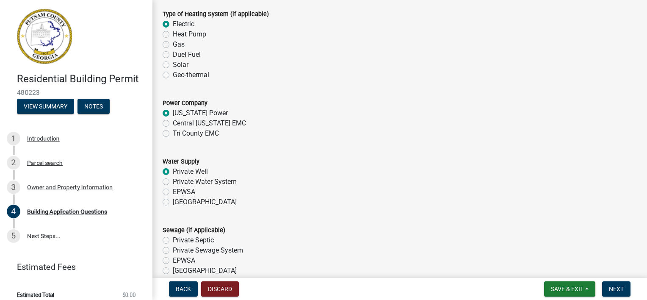
click at [173, 237] on label "Private Septic" at bounding box center [193, 240] width 41 height 10
click at [173, 237] on input "Private Septic" at bounding box center [176, 238] width 6 height 6
radio input "true"
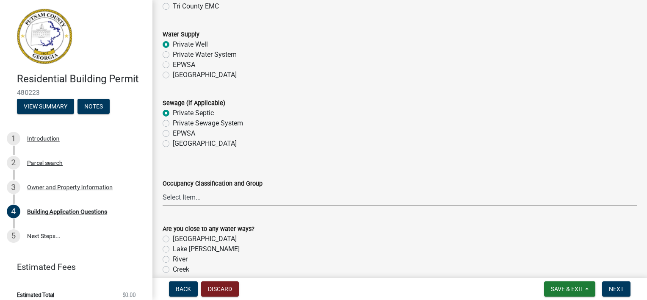
click at [196, 201] on select "Select Item... A-1 A-2 A-3 A-4 A-5 B M E F-1 F-2 R-1 R-2 R-3 R-4 H-1 H-2 H-4 H-…" at bounding box center [400, 196] width 474 height 17
drag, startPoint x: 196, startPoint y: 199, endPoint x: 176, endPoint y: -32, distance: 232.0
click at [176, 0] on html "Internet Explorer does NOT work with GeoPermits. Get a new browser for more sec…" at bounding box center [323, 150] width 647 height 300
click at [163, 188] on select "Select Item... A-1 A-2 A-3 A-4 A-5 B M E F-1 F-2 R-1 R-2 R-3 R-4 H-1 H-2 H-4 H-…" at bounding box center [400, 196] width 474 height 17
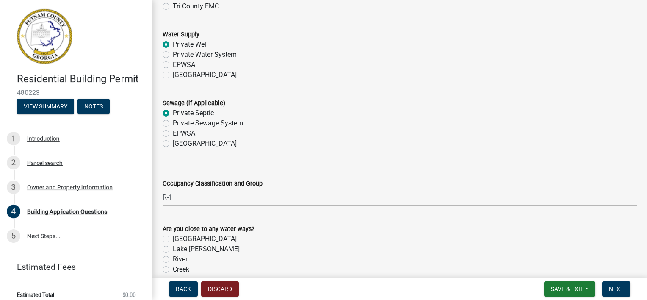
select select "004f4fbb-5e42-4e8e-b1b8-58fc8091e2ba"
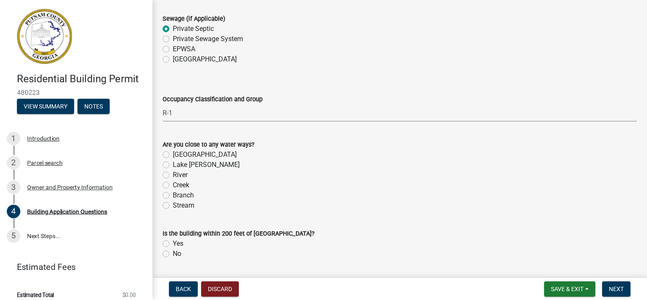
click at [247, 205] on div "Stream" at bounding box center [400, 205] width 474 height 10
click at [186, 165] on label "Lake [PERSON_NAME]" at bounding box center [206, 164] width 67 height 10
click at [178, 165] on input "Lake [PERSON_NAME]" at bounding box center [176, 162] width 6 height 6
radio input "true"
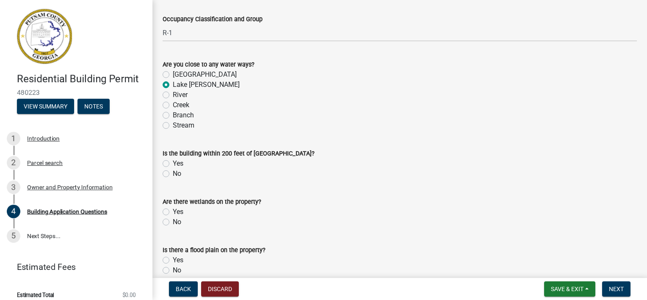
click at [173, 165] on label "Yes" at bounding box center [178, 163] width 11 height 10
click at [173, 164] on input "Yes" at bounding box center [176, 161] width 6 height 6
radio input "true"
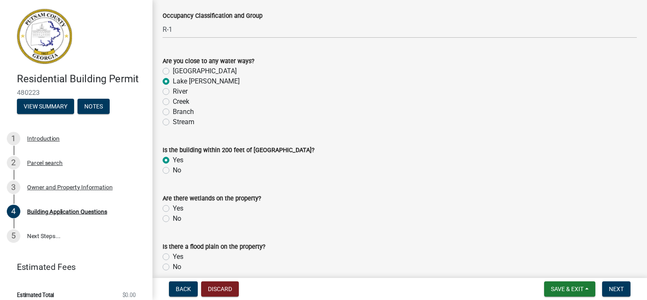
click at [173, 218] on label "No" at bounding box center [177, 218] width 8 height 10
click at [173, 218] on input "No" at bounding box center [176, 216] width 6 height 6
radio input "true"
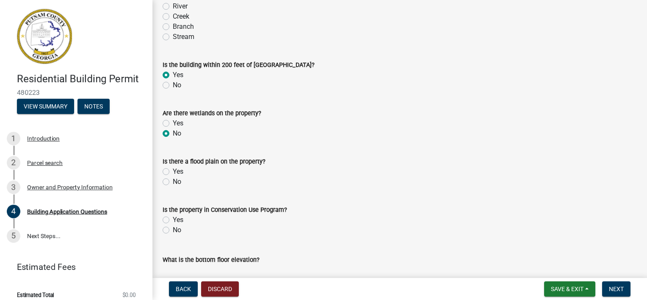
scroll to position [3038, 0]
click at [173, 229] on label "No" at bounding box center [177, 229] width 8 height 10
click at [173, 229] on input "No" at bounding box center [176, 227] width 6 height 6
radio input "true"
click at [173, 180] on label "No" at bounding box center [177, 181] width 8 height 10
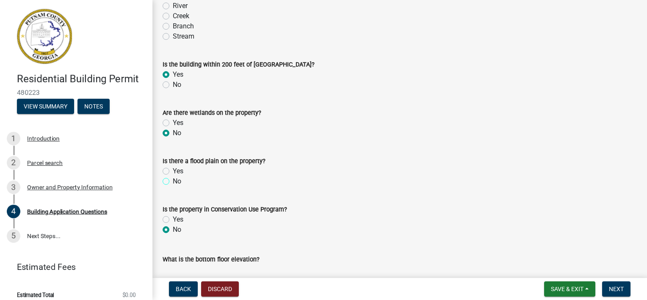
click at [173, 180] on input "No" at bounding box center [176, 179] width 6 height 6
radio input "true"
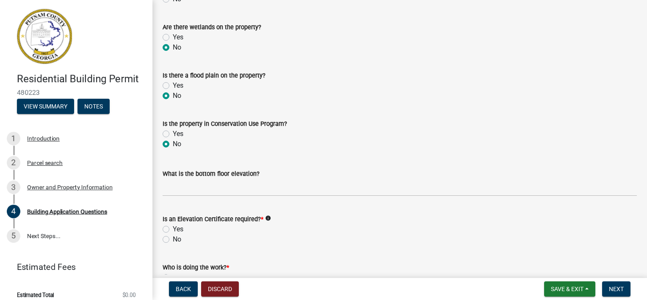
scroll to position [3123, 0]
click at [173, 84] on label "Yes" at bounding box center [178, 86] width 11 height 10
click at [173, 84] on input "Yes" at bounding box center [176, 84] width 6 height 6
radio input "true"
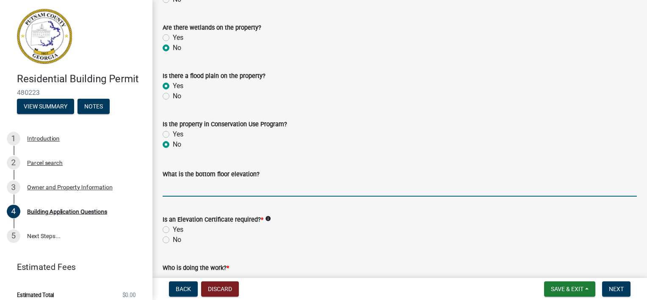
click at [207, 188] on input "text" at bounding box center [400, 187] width 474 height 17
type input "357"
click at [232, 232] on div "Yes" at bounding box center [400, 229] width 474 height 10
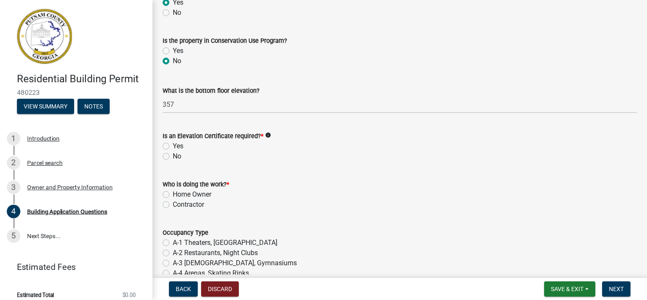
scroll to position [3207, 0]
click at [269, 134] on icon "info" at bounding box center [268, 135] width 6 height 6
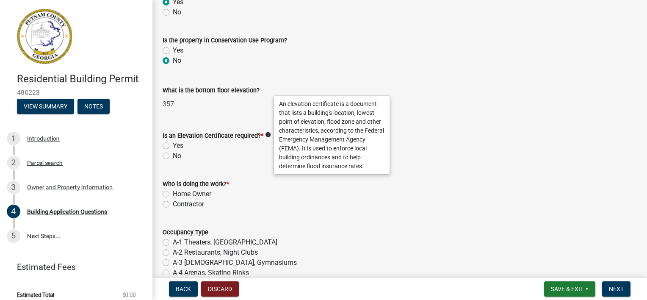
click at [173, 158] on label "No" at bounding box center [177, 156] width 8 height 10
click at [173, 156] on input "No" at bounding box center [176, 154] width 6 height 6
radio input "true"
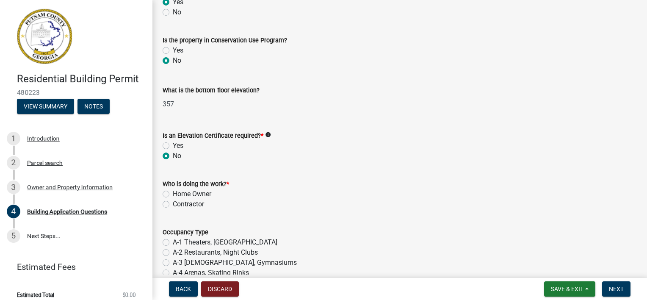
click at [255, 158] on div "No" at bounding box center [400, 156] width 474 height 10
click at [176, 195] on label "Home Owner" at bounding box center [192, 194] width 39 height 10
click at [176, 194] on input "Home Owner" at bounding box center [176, 192] width 6 height 6
radio input "true"
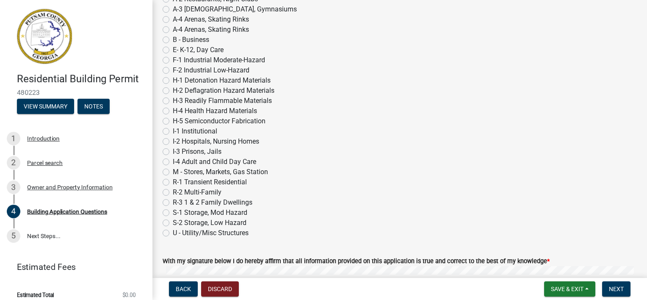
scroll to position [3461, 0]
drag, startPoint x: 248, startPoint y: 180, endPoint x: 185, endPoint y: 181, distance: 63.1
click at [185, 181] on div "R-1 Transient Residential" at bounding box center [400, 182] width 474 height 10
click at [173, 201] on label "R-3 1 & 2 Family Dwellings" at bounding box center [213, 202] width 80 height 10
click at [173, 201] on input "R-3 1 & 2 Family Dwellings" at bounding box center [176, 200] width 6 height 6
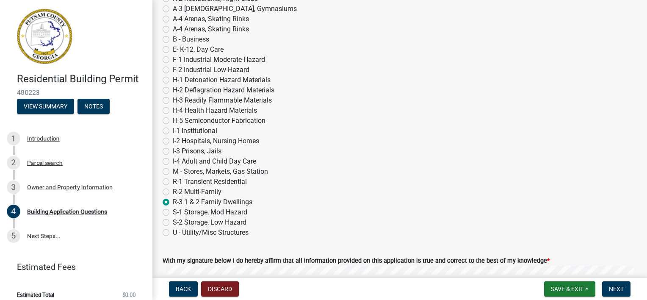
radio input "true"
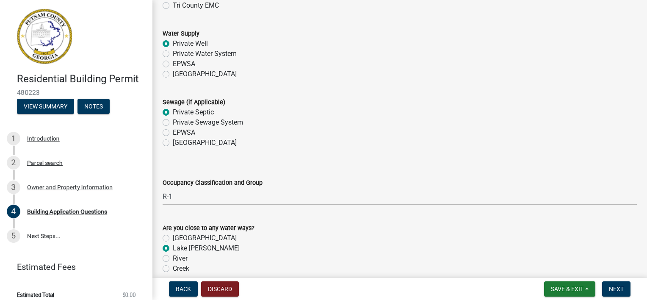
click at [200, 187] on div "Occupancy Classification and Group" at bounding box center [400, 182] width 474 height 10
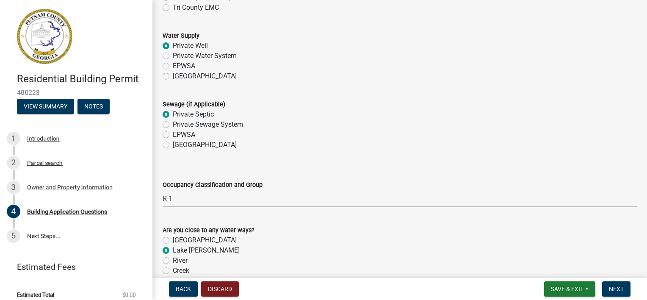
click at [200, 195] on select "Select Item... A-1 A-2 A-3 A-4 A-5 B M E F-1 F-2 R-1 R-2 R-3 R-4 H-1 H-2 H-4 H-…" at bounding box center [400, 198] width 474 height 17
click at [199, 199] on select "Select Item... A-1 A-2 A-3 A-4 A-5 B M E F-1 F-2 R-1 R-2 R-3 R-4 H-1 H-2 H-4 H-…" at bounding box center [400, 198] width 474 height 17
click at [190, 208] on wm-data-entity-input "Occupancy Classification and Group Select Item... A-1 A-2 A-3 A-4 A-5 B M E F-1…" at bounding box center [400, 186] width 474 height 57
drag, startPoint x: 193, startPoint y: 204, endPoint x: 187, endPoint y: 111, distance: 93.8
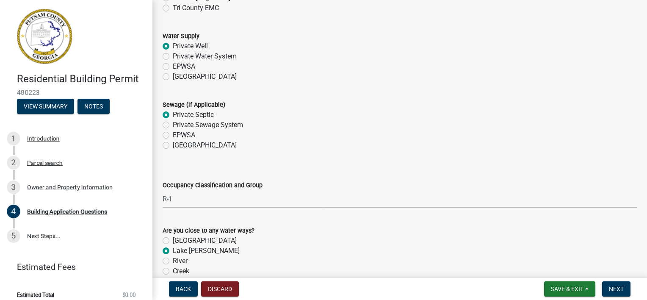
click at [163, 190] on select "Select Item... A-1 A-2 A-3 A-4 A-5 B M E F-1 F-2 R-1 R-2 R-3 R-4 H-1 H-2 H-4 H-…" at bounding box center [400, 198] width 474 height 17
select select "ebf62bd9-0e77-42f1-a2f1-6aca02a789de"
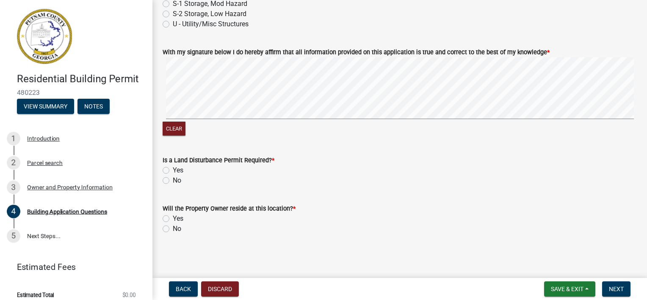
scroll to position [3669, 0]
click at [173, 181] on label "No" at bounding box center [177, 180] width 8 height 10
click at [173, 181] on input "No" at bounding box center [176, 178] width 6 height 6
radio input "true"
click at [173, 218] on label "Yes" at bounding box center [178, 218] width 11 height 10
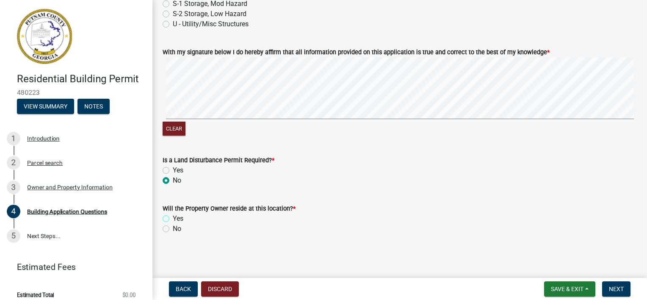
click at [173, 218] on input "Yes" at bounding box center [176, 216] width 6 height 6
radio input "true"
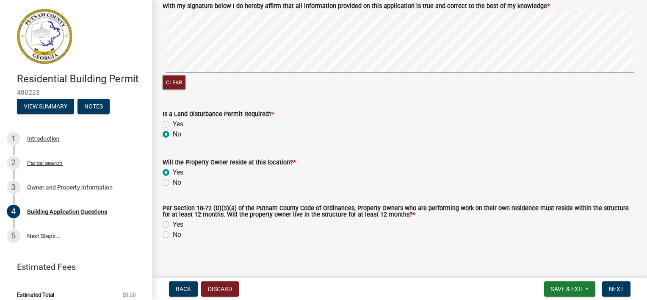
scroll to position [3721, 0]
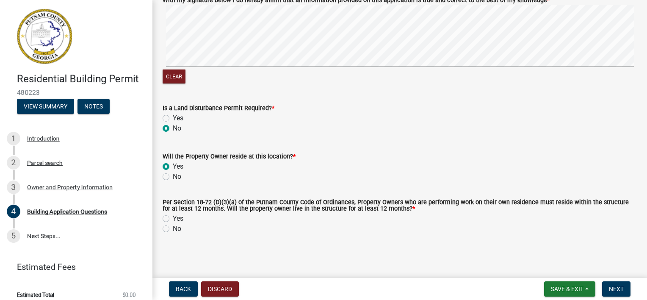
click at [173, 219] on label "Yes" at bounding box center [178, 218] width 11 height 10
click at [173, 219] on input "Yes" at bounding box center [176, 216] width 6 height 6
radio input "true"
click at [618, 288] on span "Next" at bounding box center [616, 288] width 15 height 7
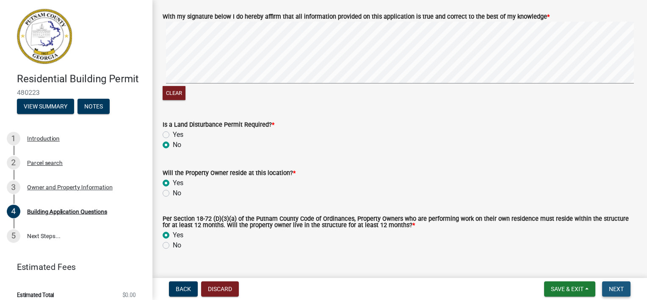
scroll to position [3738, 0]
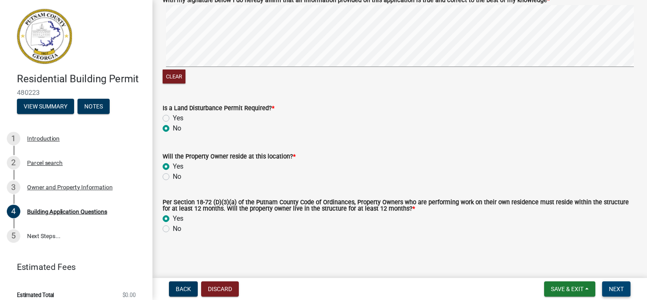
click at [616, 289] on span "Next" at bounding box center [616, 288] width 15 height 7
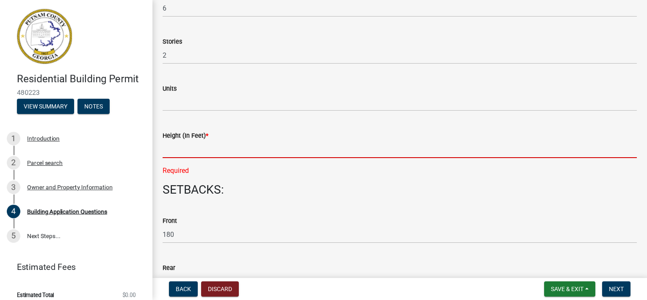
scroll to position [1072, 0]
click at [199, 149] on input "text" at bounding box center [400, 149] width 474 height 17
click at [179, 148] on input "text" at bounding box center [400, 149] width 474 height 17
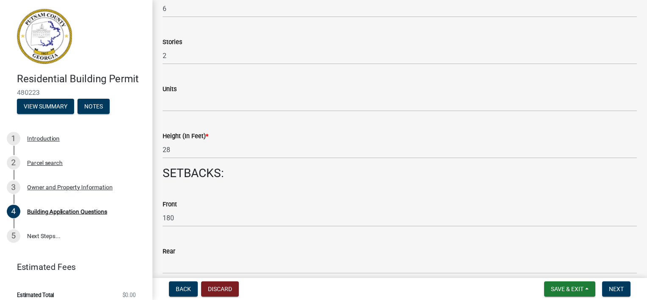
click at [368, 206] on div "Front 180" at bounding box center [400, 206] width 474 height 39
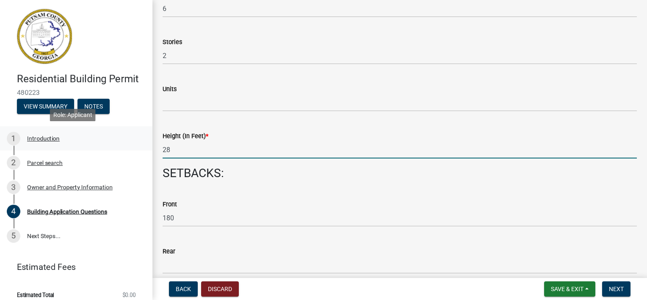
click at [124, 144] on div "Residential Building Permit 480223 View Summary Notes 1 Introduction 2 Parcel s…" at bounding box center [323, 150] width 647 height 300
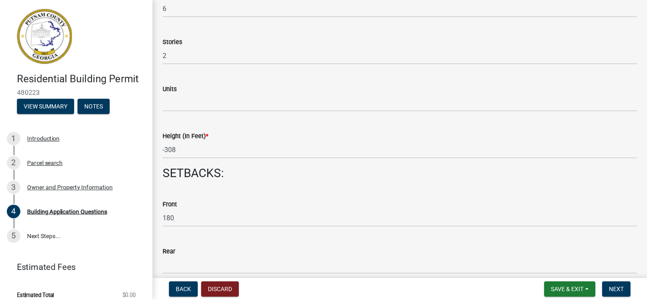
click at [277, 177] on h3 "SETBACKS:" at bounding box center [400, 173] width 474 height 14
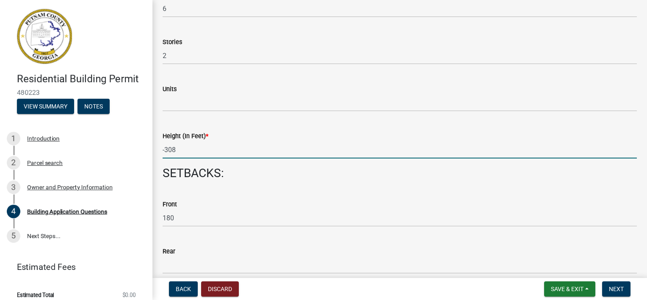
click at [171, 150] on input "-308" at bounding box center [400, 149] width 474 height 17
click at [165, 150] on input "-308" at bounding box center [400, 149] width 474 height 17
click at [168, 150] on input "308" at bounding box center [400, 149] width 474 height 17
type input "30"
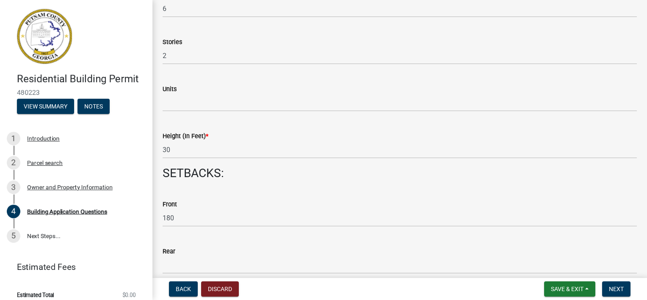
click at [209, 191] on div "Front 180" at bounding box center [400, 206] width 474 height 39
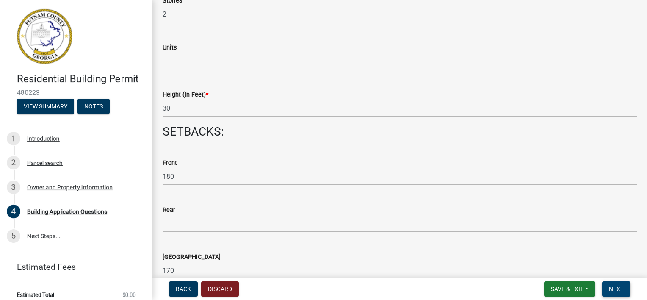
click at [621, 290] on span "Next" at bounding box center [616, 288] width 15 height 7
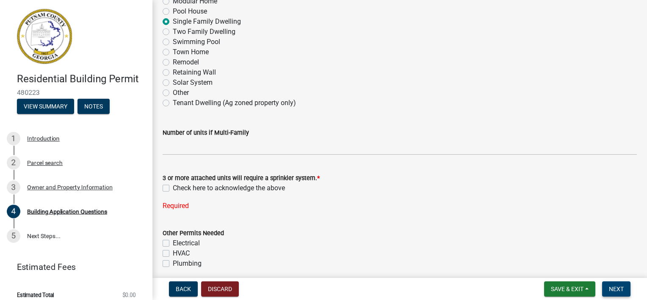
scroll to position [183, 0]
click at [173, 187] on label "Check here to acknowledge the above" at bounding box center [229, 188] width 112 height 10
click at [173, 187] on input "Check here to acknowledge the above" at bounding box center [176, 186] width 6 height 6
checkbox input "true"
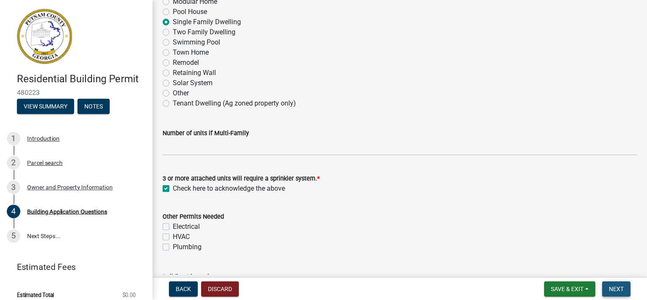
click at [606, 291] on button "Next" at bounding box center [616, 288] width 28 height 15
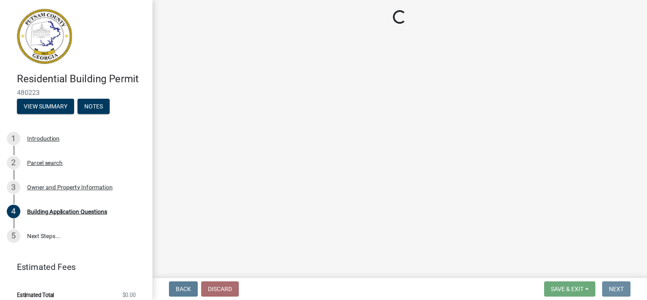
scroll to position [0, 0]
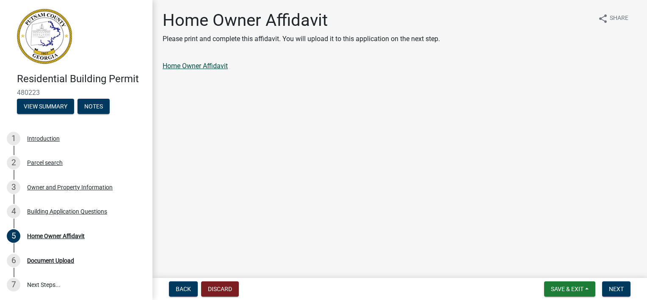
click at [196, 64] on link "Home Owner Affidavit" at bounding box center [195, 66] width 65 height 8
drag, startPoint x: 39, startPoint y: 90, endPoint x: -2, endPoint y: 90, distance: 40.6
click at [0, 90] on html "Internet Explorer does NOT work with GeoPermits. Get a new browser for more sec…" at bounding box center [323, 150] width 647 height 300
copy span "480223"
click at [625, 290] on button "Next" at bounding box center [616, 288] width 28 height 15
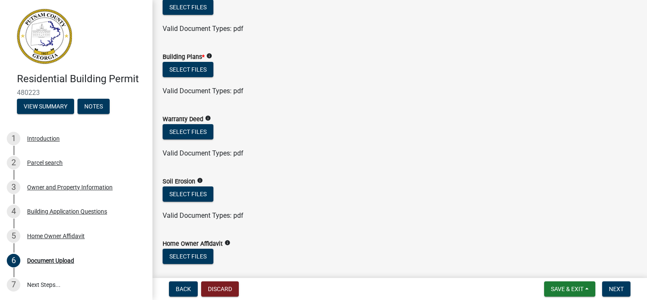
scroll to position [380, 0]
click at [196, 71] on button "Select files" at bounding box center [188, 68] width 51 height 15
click at [207, 72] on button "Select files" at bounding box center [188, 68] width 51 height 15
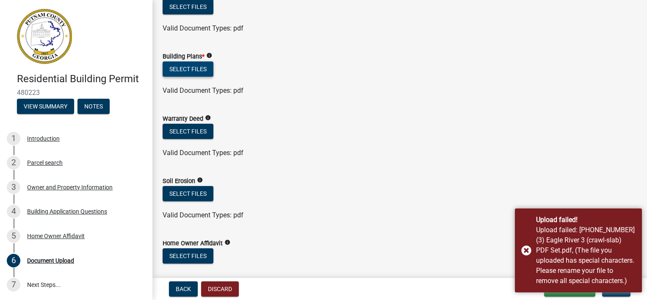
click at [581, 253] on div "Upload failed: [PHONE_NUMBER] (3) Eagle River 3 (crawl-slab) PDF Set.pdf, (The …" at bounding box center [585, 255] width 99 height 61
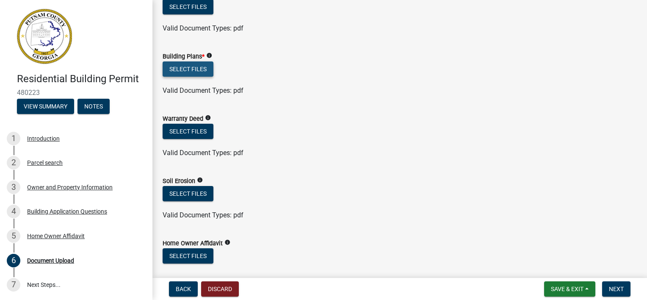
click at [188, 68] on button "Select files" at bounding box center [188, 68] width 51 height 15
click at [171, 71] on button "Select files" at bounding box center [188, 68] width 51 height 15
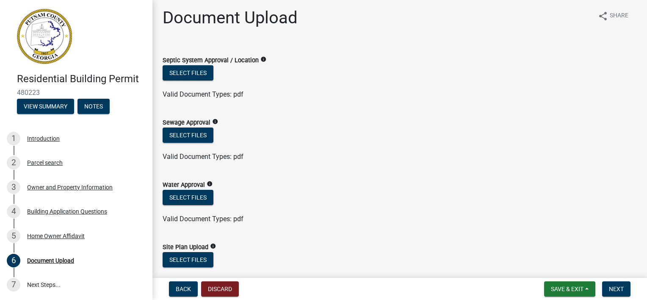
scroll to position [0, 0]
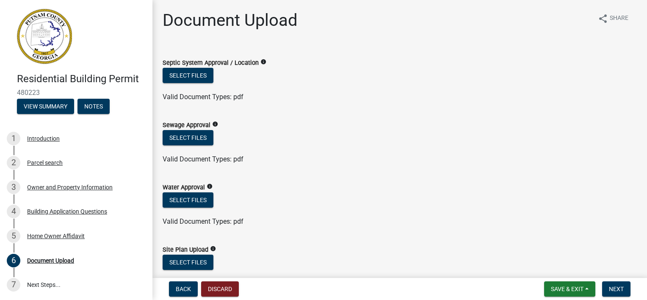
click at [262, 63] on icon "info" at bounding box center [263, 62] width 6 height 6
click at [266, 133] on div "Select files" at bounding box center [400, 138] width 474 height 17
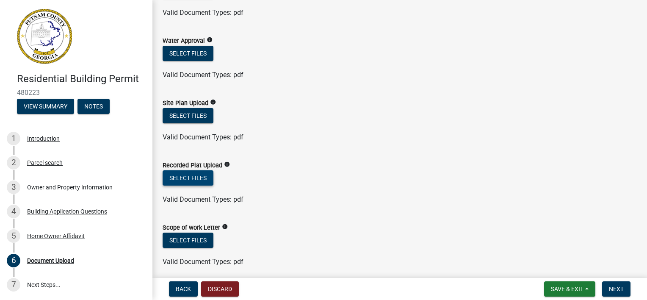
scroll to position [146, 0]
click at [204, 179] on button "Select files" at bounding box center [188, 178] width 51 height 15
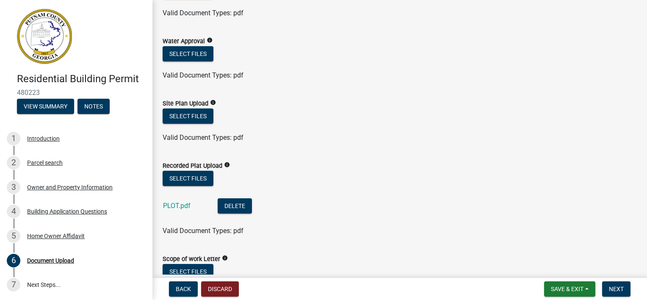
click at [312, 183] on div "Select files" at bounding box center [400, 179] width 474 height 17
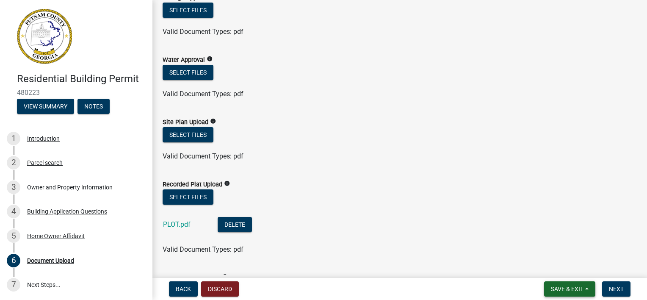
scroll to position [127, 0]
click at [570, 286] on span "Save & Exit" at bounding box center [567, 288] width 33 height 7
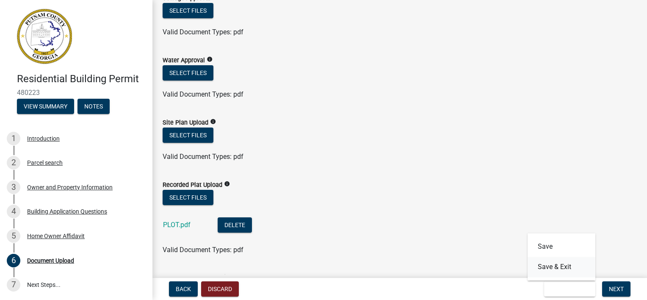
click at [554, 266] on button "Save & Exit" at bounding box center [561, 267] width 68 height 20
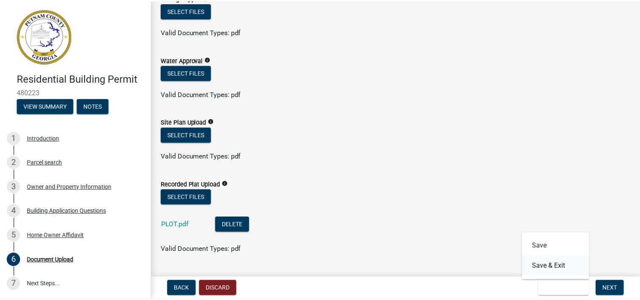
scroll to position [0, 0]
